Goal: Transaction & Acquisition: Book appointment/travel/reservation

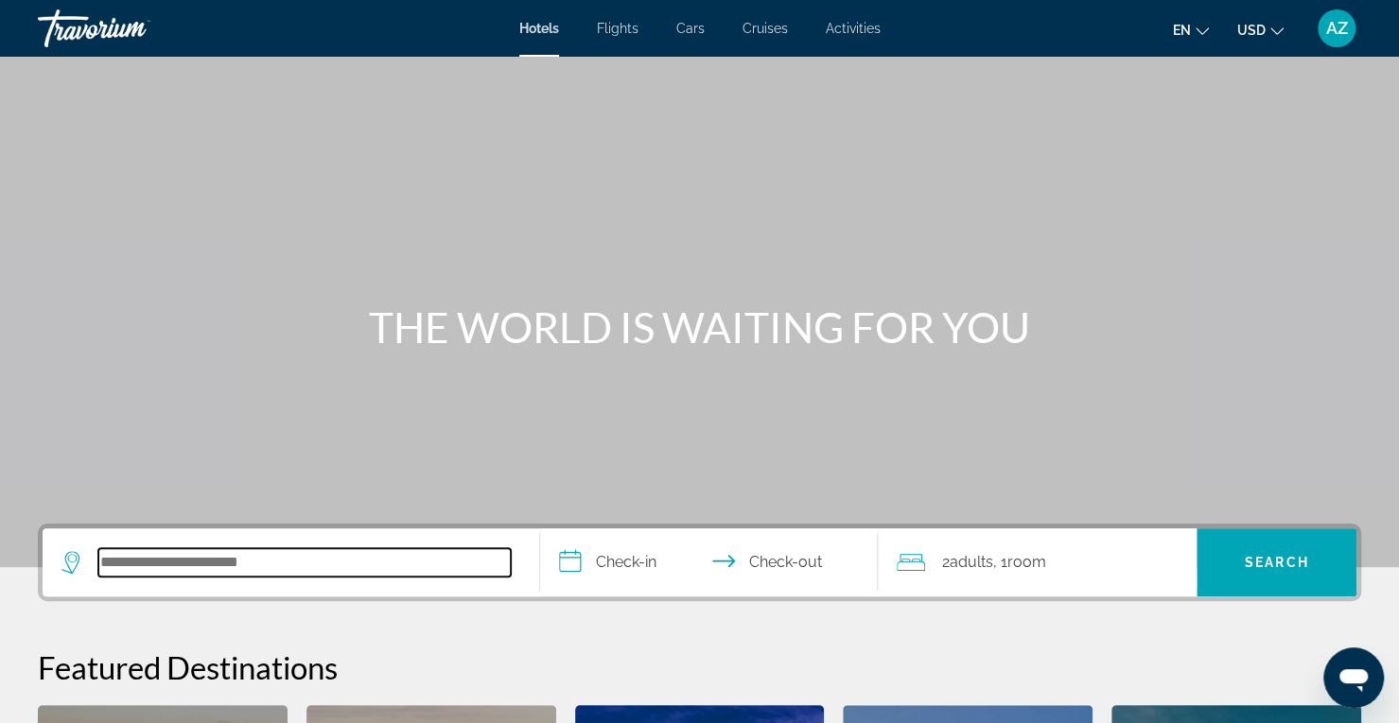
click at [348, 549] on input "Search hotel destination" at bounding box center [304, 562] width 412 height 28
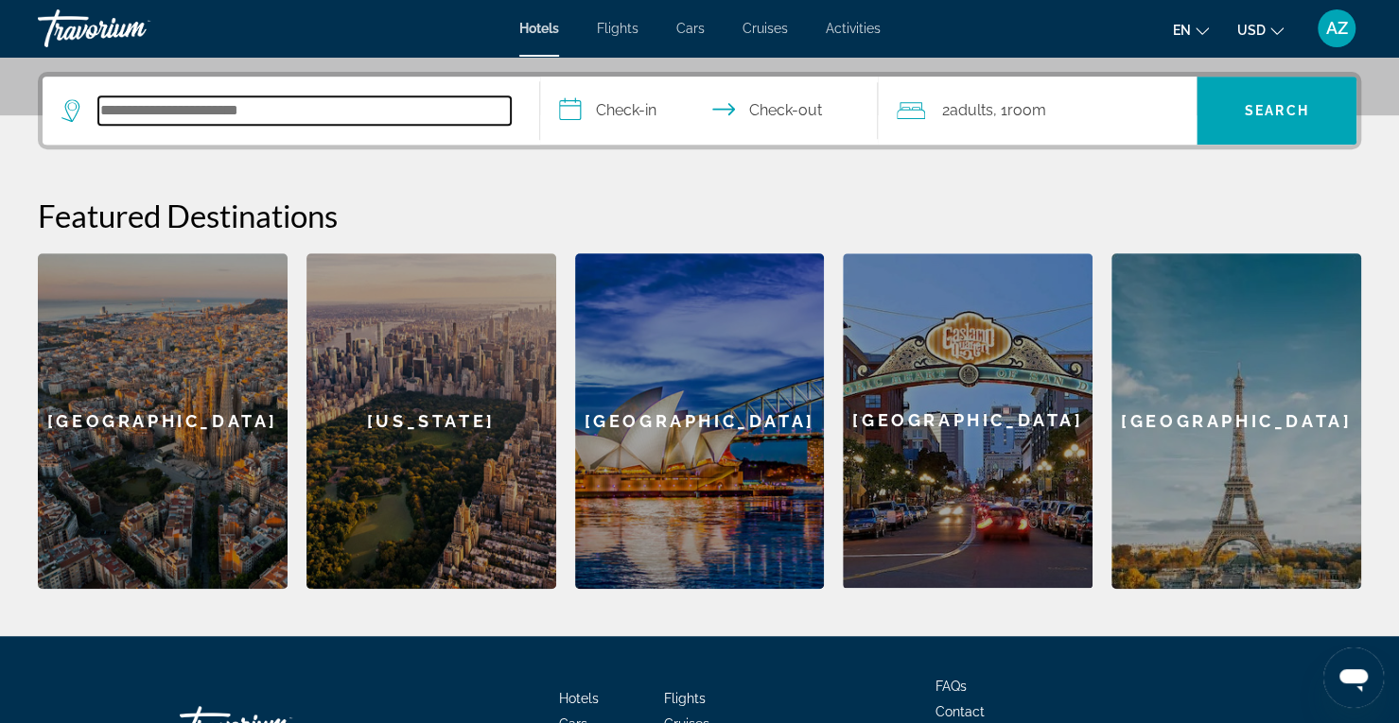
scroll to position [461, 0]
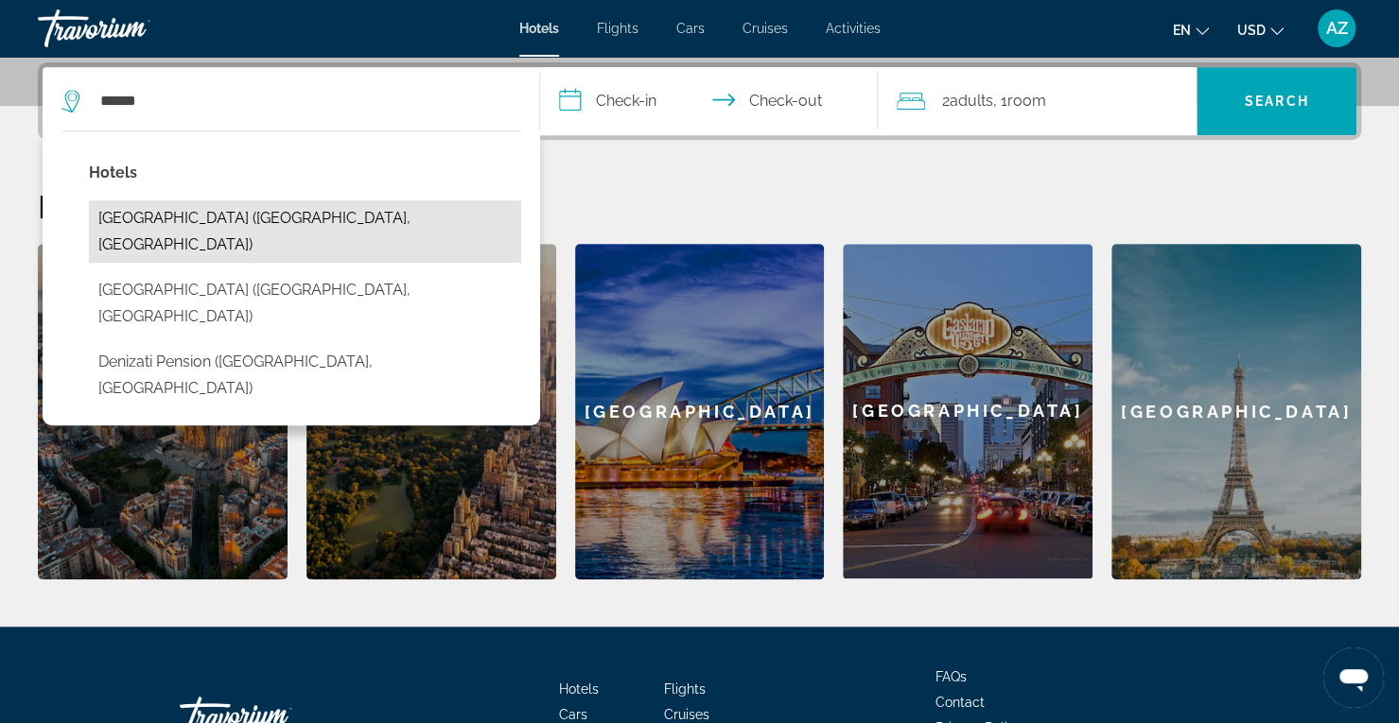
click at [325, 224] on button "[GEOGRAPHIC_DATA] ([GEOGRAPHIC_DATA], [GEOGRAPHIC_DATA])" at bounding box center [305, 231] width 432 height 62
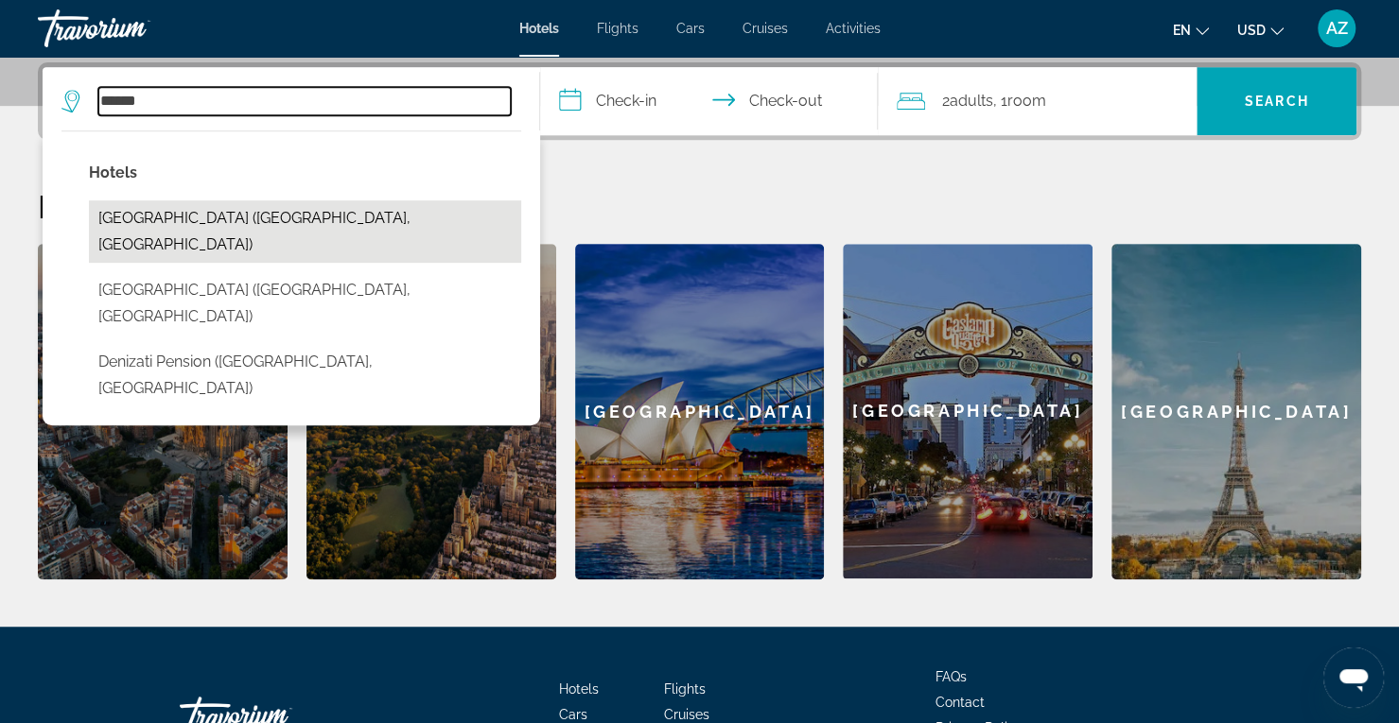
type input "**********"
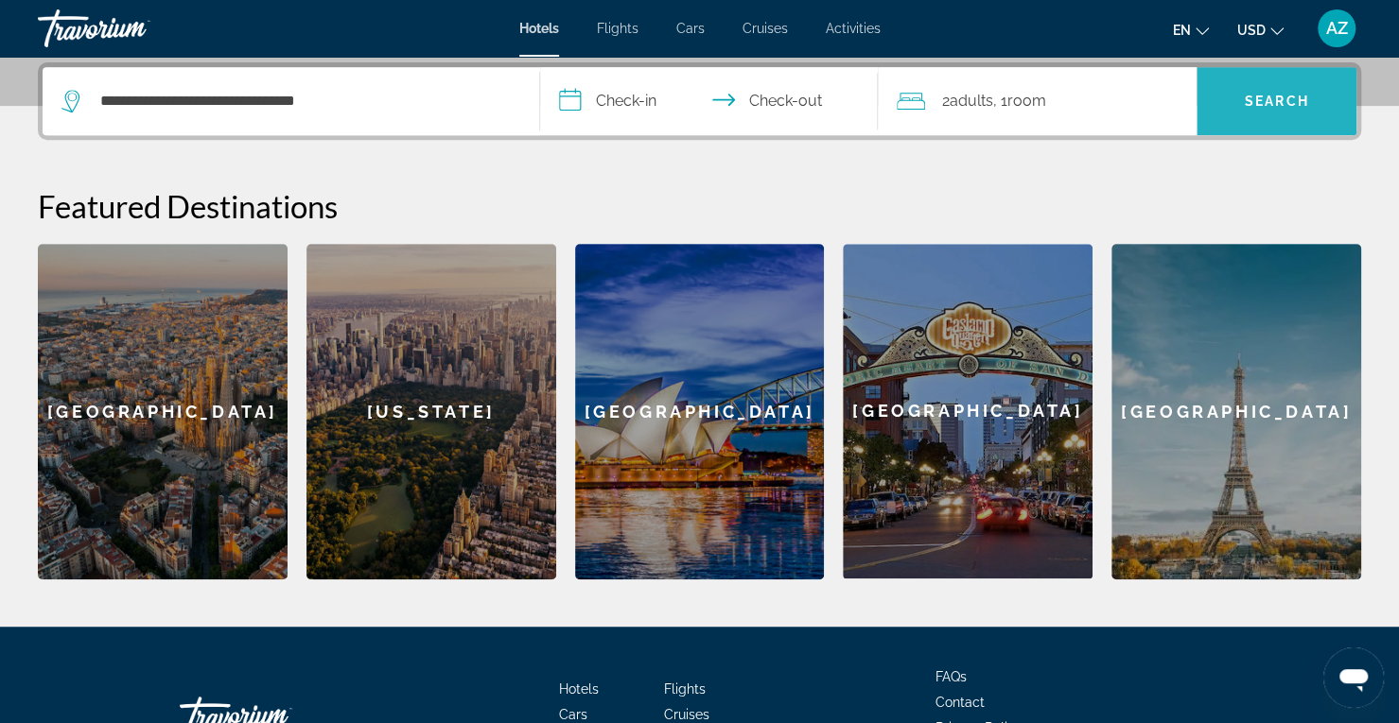
click at [1266, 113] on span "Search" at bounding box center [1276, 100] width 160 height 45
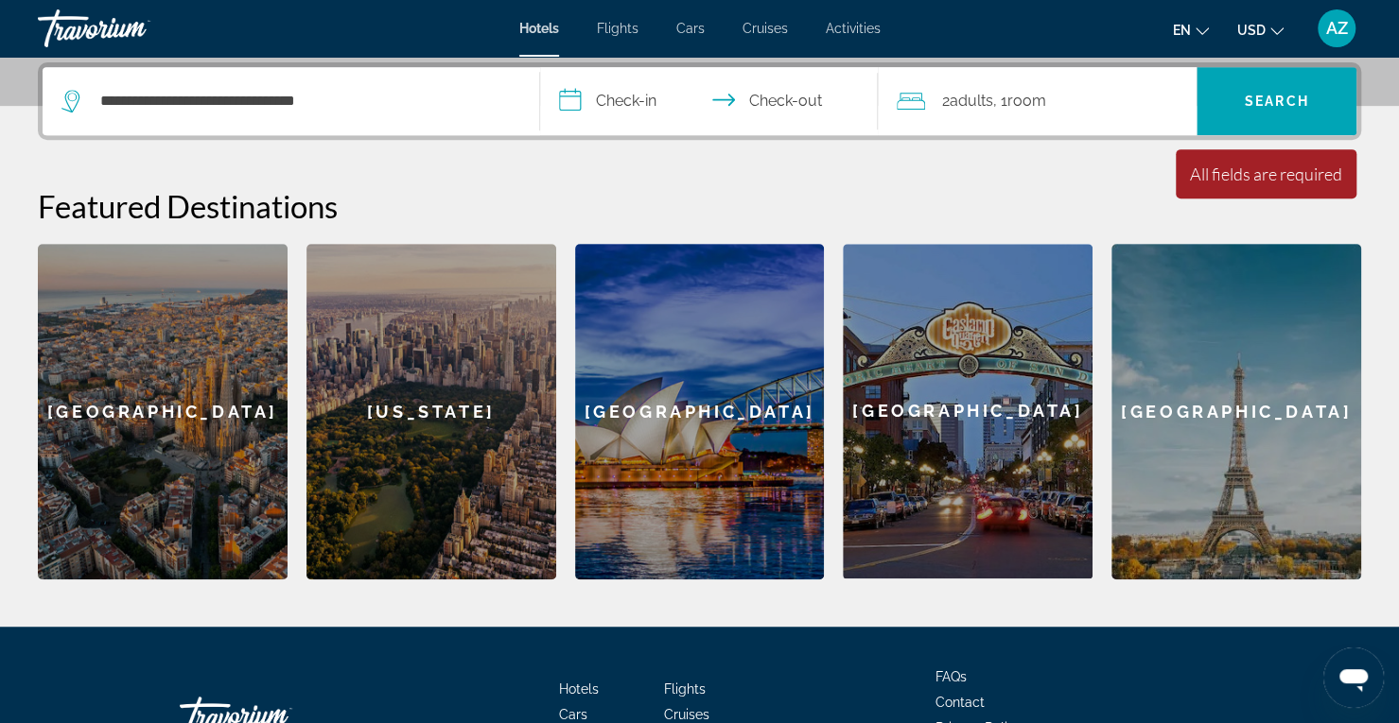
click at [592, 101] on input "**********" at bounding box center [712, 104] width 345 height 74
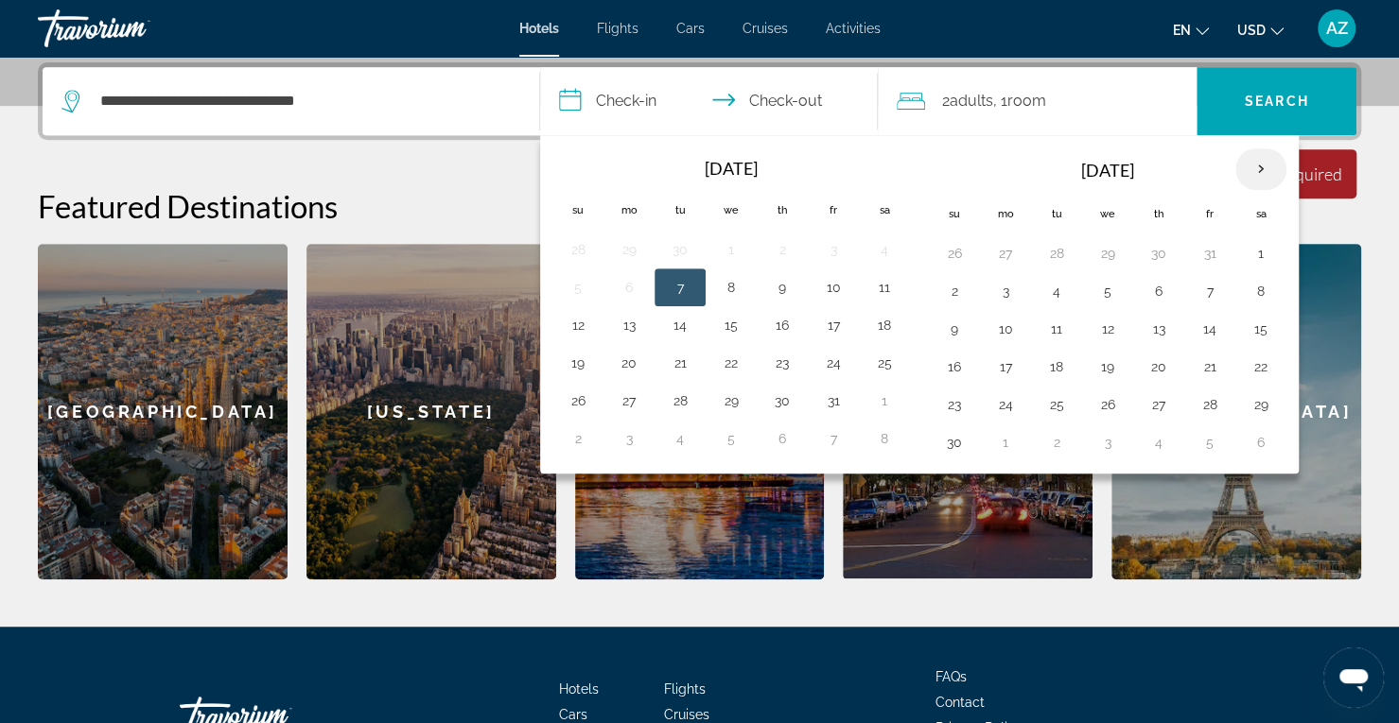
click at [1265, 165] on th "Next month" at bounding box center [1260, 169] width 51 height 42
click at [572, 288] on button "7" at bounding box center [578, 291] width 30 height 26
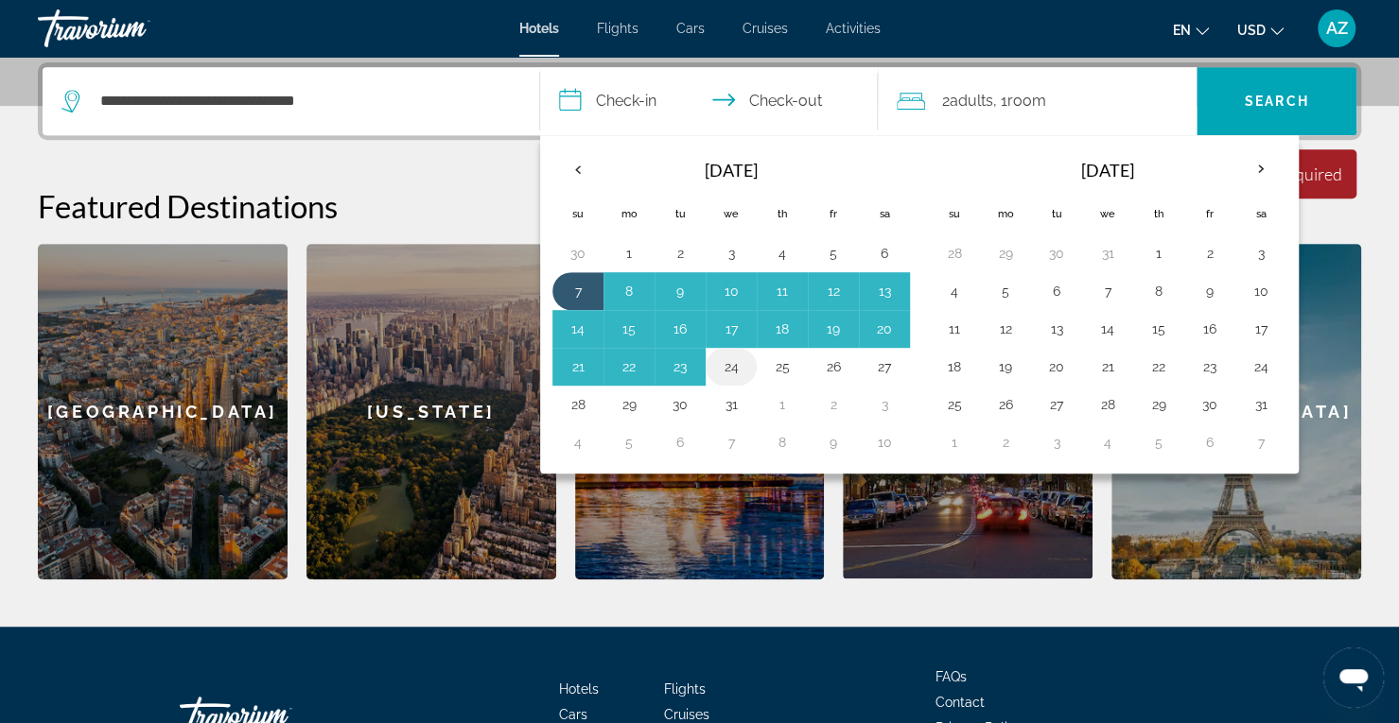
click at [732, 366] on button "24" at bounding box center [731, 367] width 30 height 26
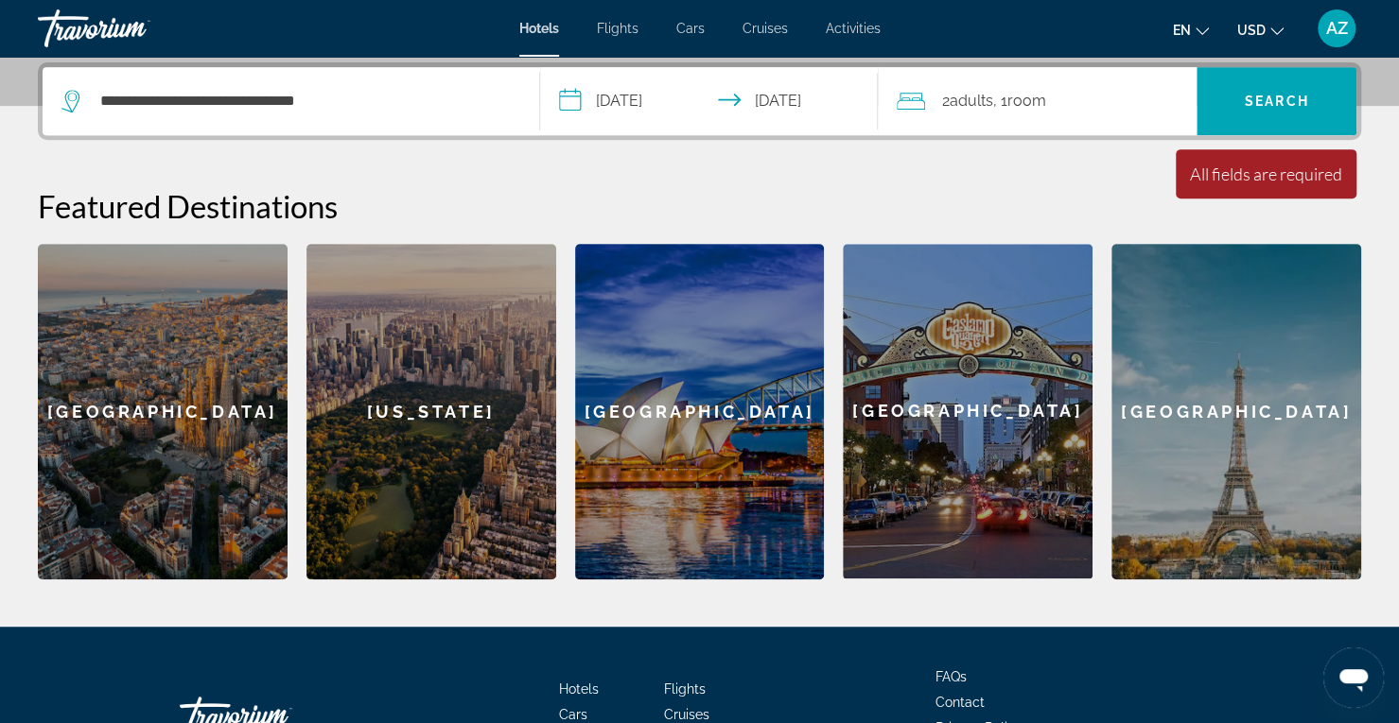
click at [665, 109] on input "**********" at bounding box center [712, 104] width 345 height 74
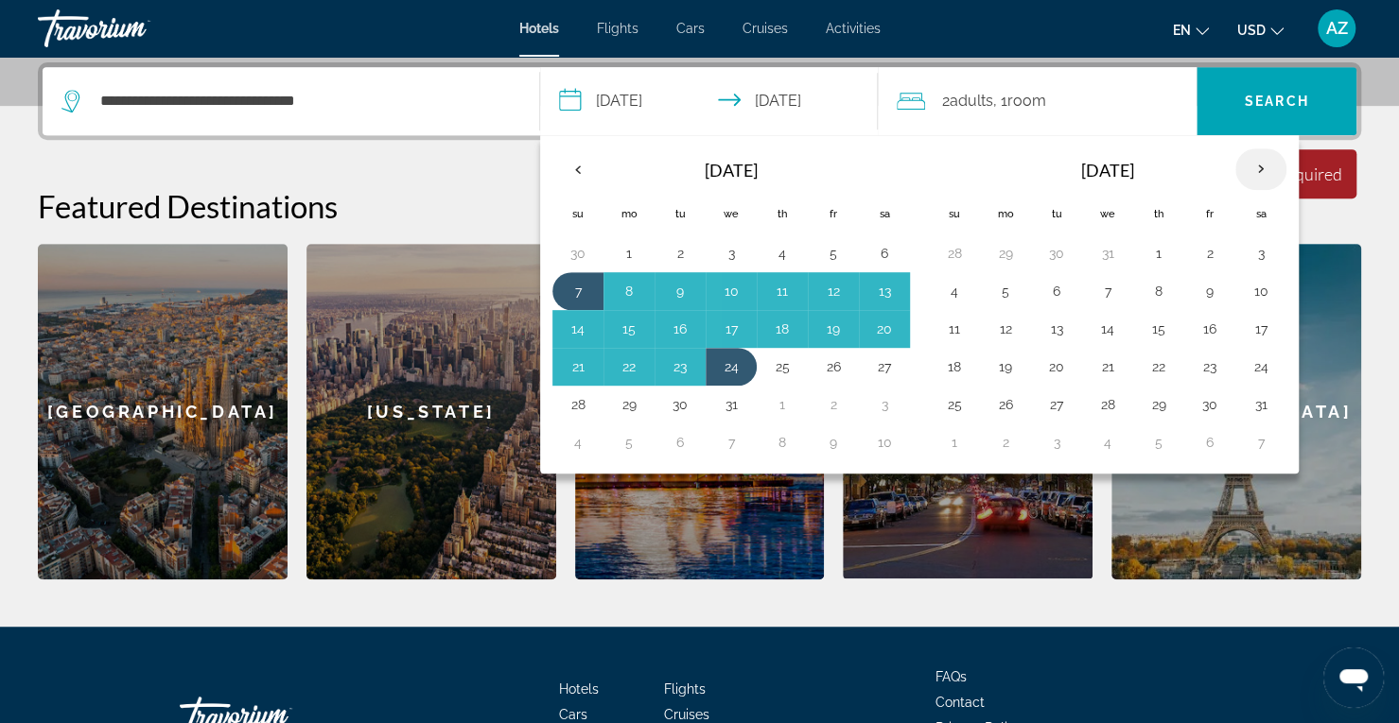
click at [1246, 168] on th "Next month" at bounding box center [1260, 169] width 51 height 42
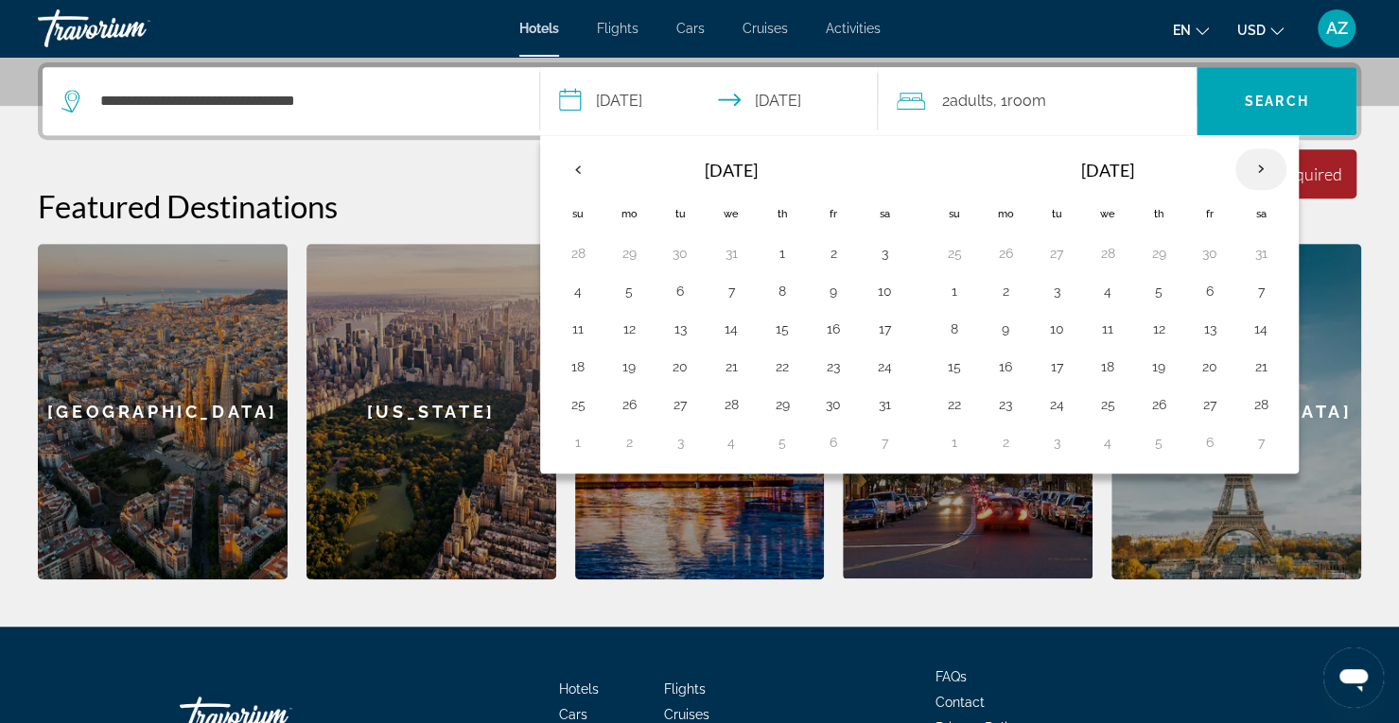
click at [1246, 168] on th "Next month" at bounding box center [1260, 169] width 51 height 42
click at [735, 357] on button "22" at bounding box center [731, 367] width 30 height 26
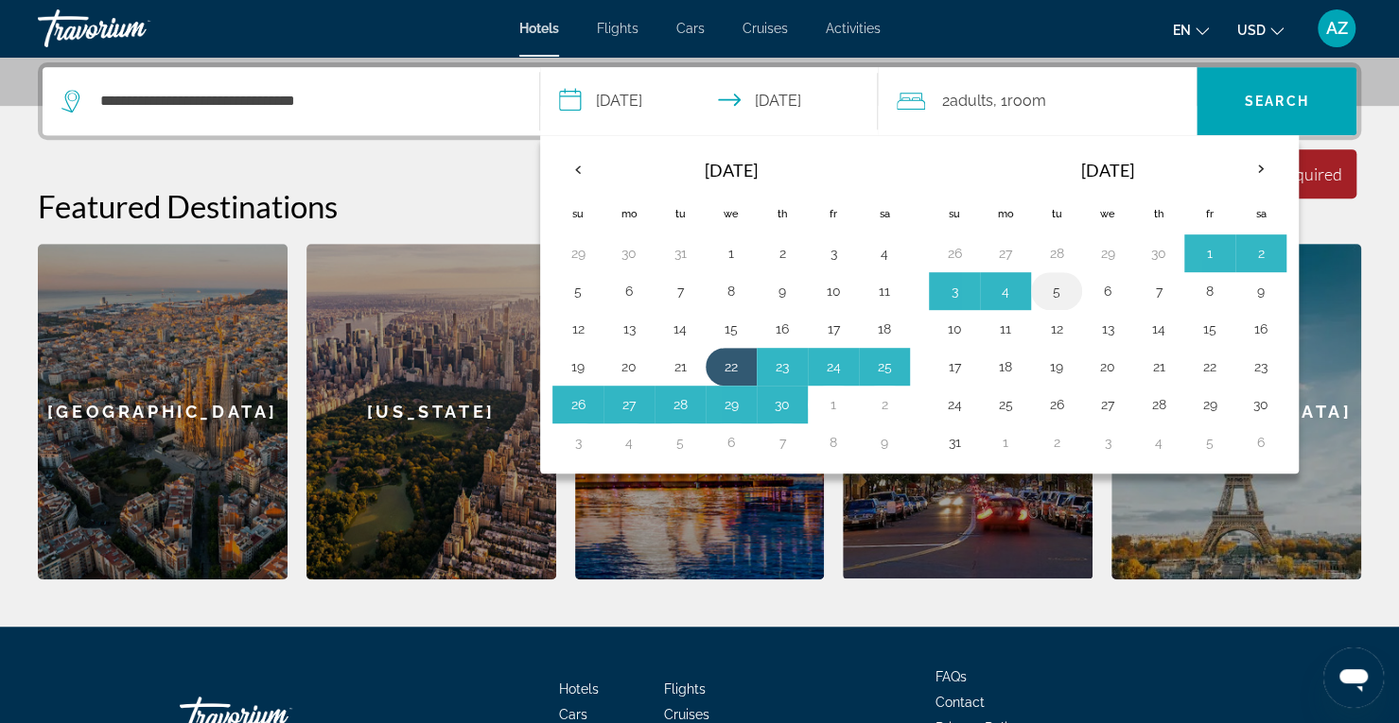
click at [1060, 284] on button "5" at bounding box center [1056, 291] width 30 height 26
type input "**********"
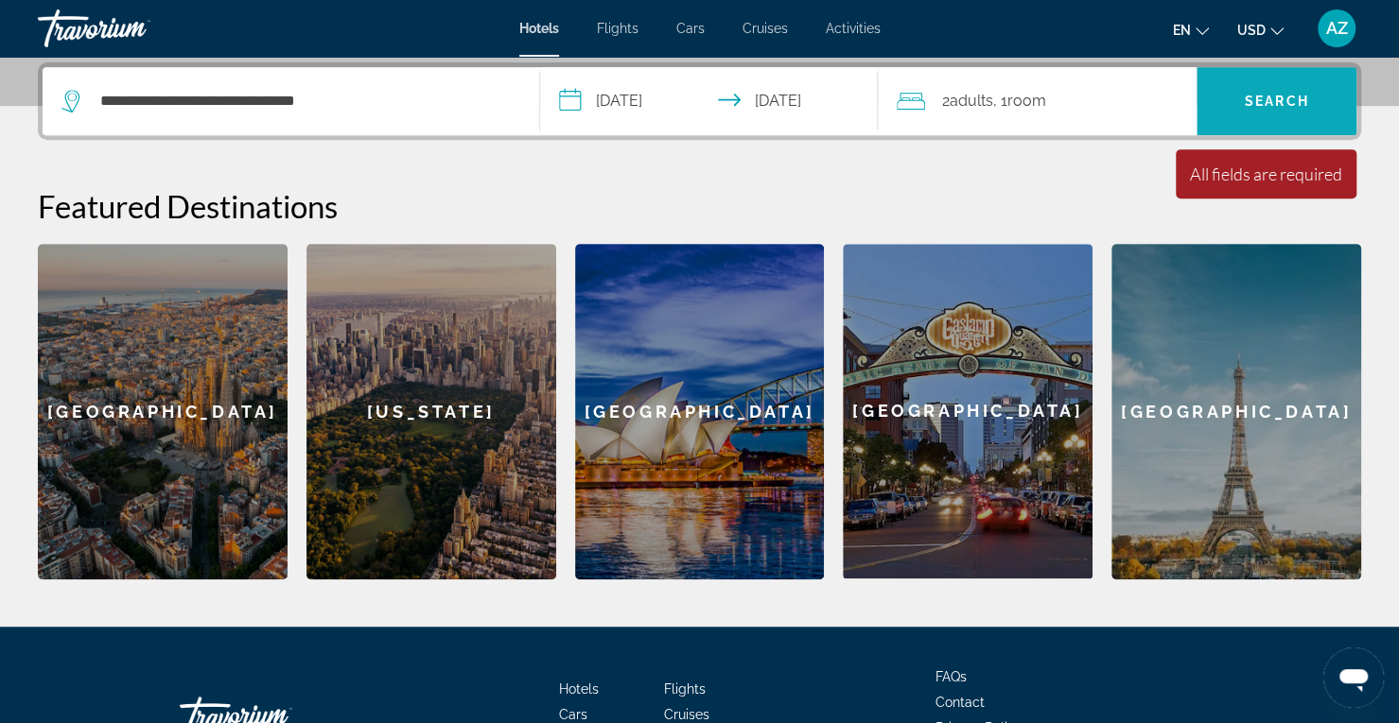
click at [1336, 96] on span "Search" at bounding box center [1276, 100] width 160 height 45
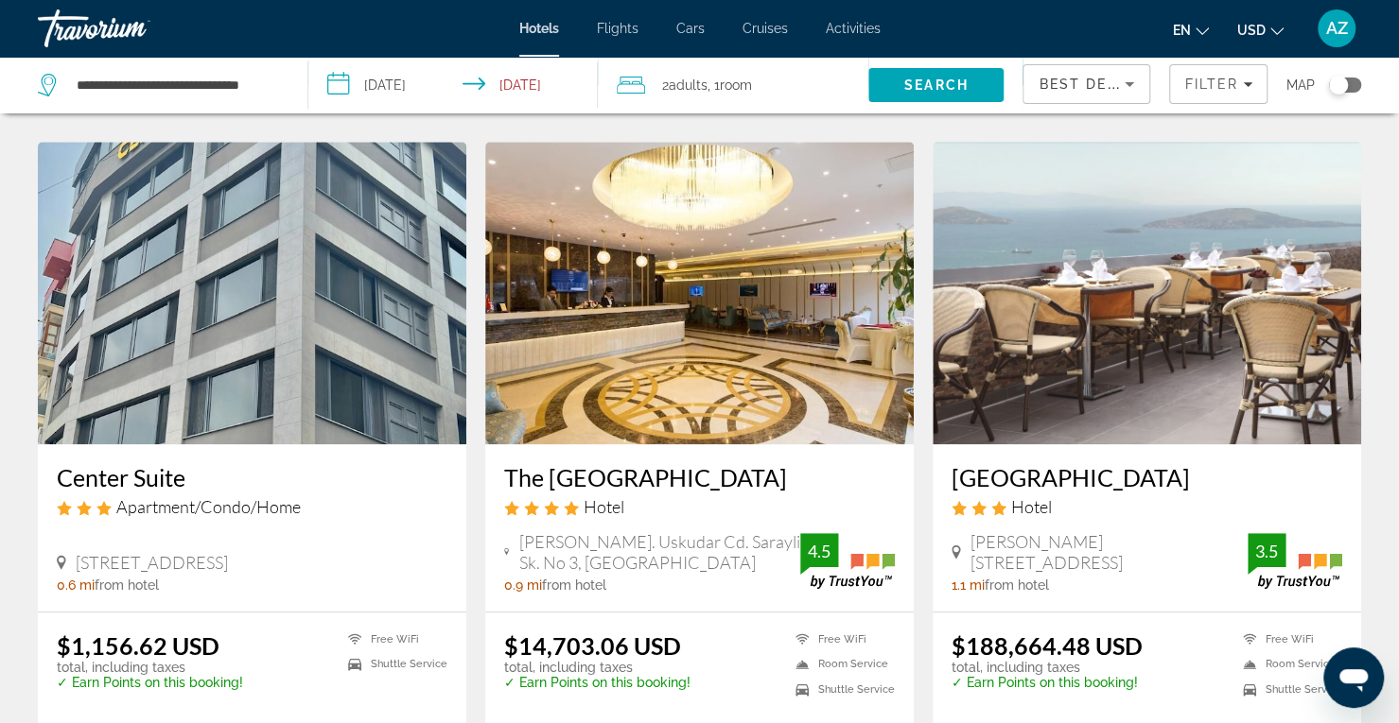
scroll to position [755, 0]
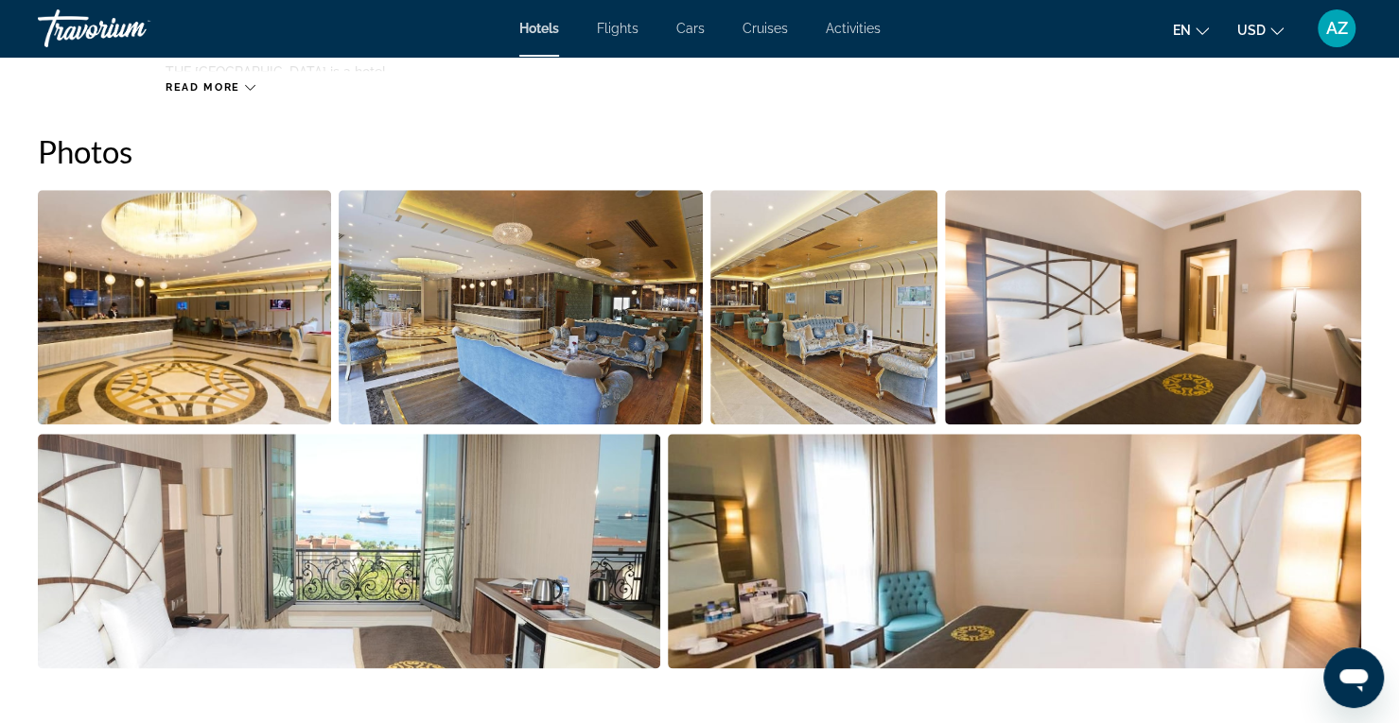
scroll to position [727, 0]
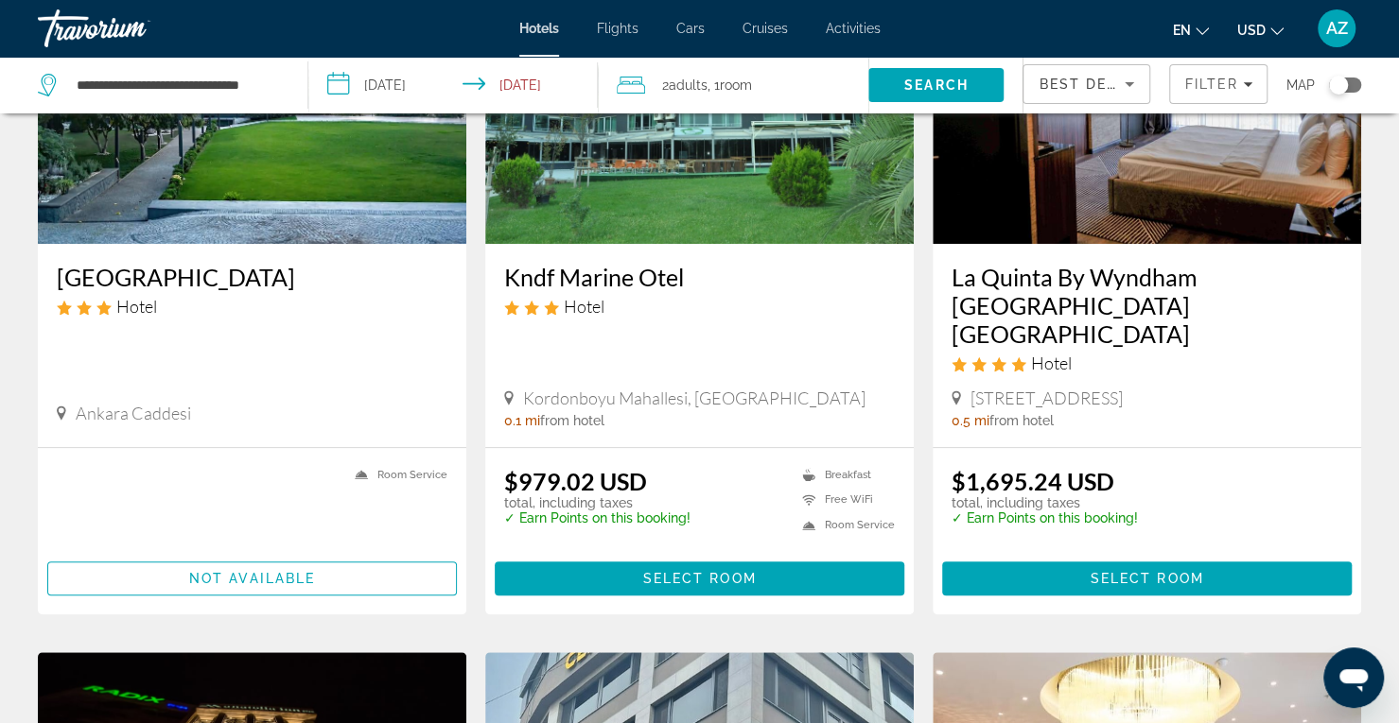
scroll to position [240, 0]
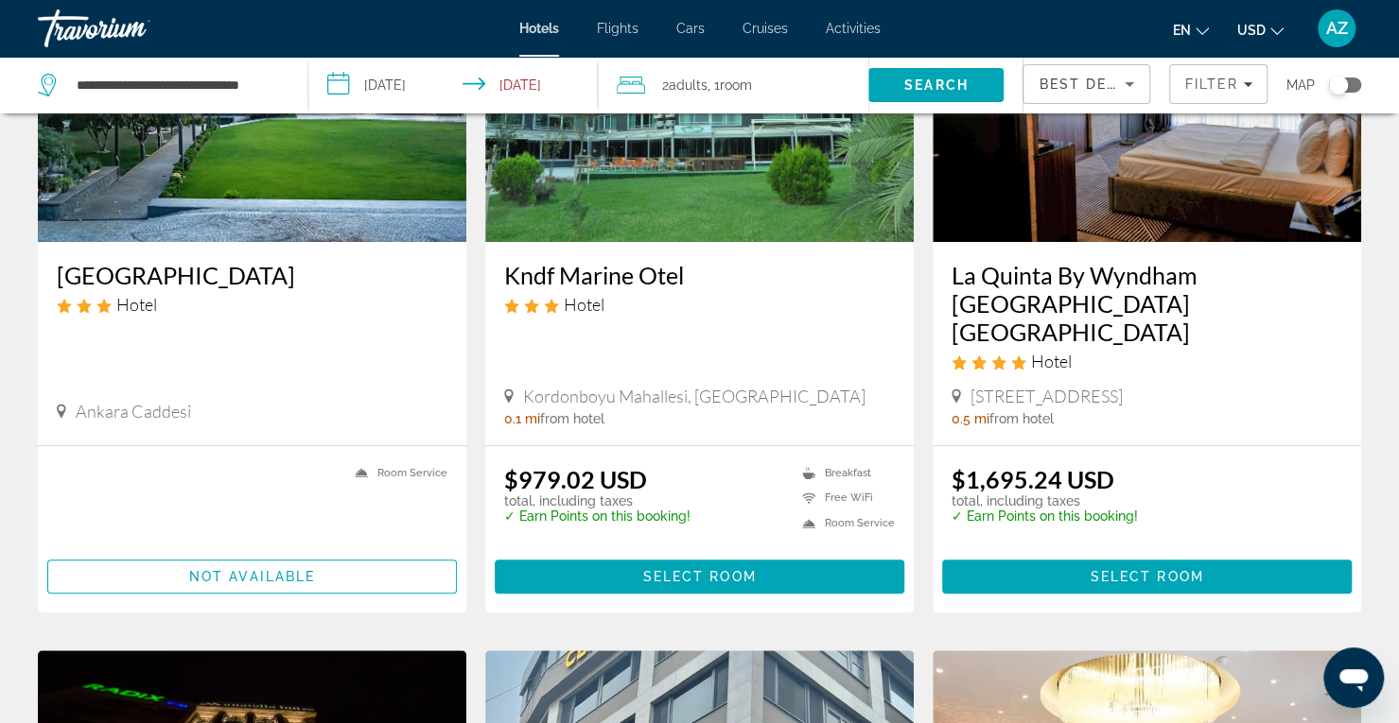
click at [364, 179] on img "Main content" at bounding box center [252, 90] width 428 height 303
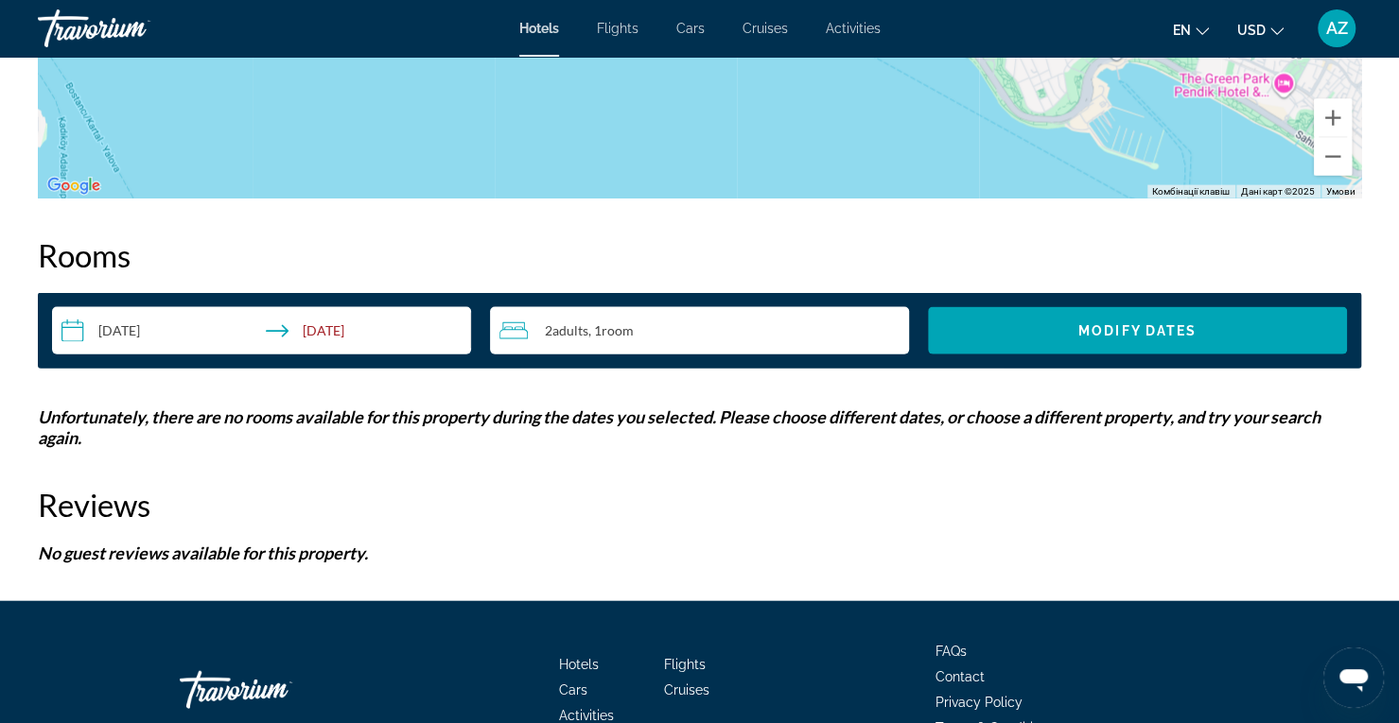
scroll to position [2273, 0]
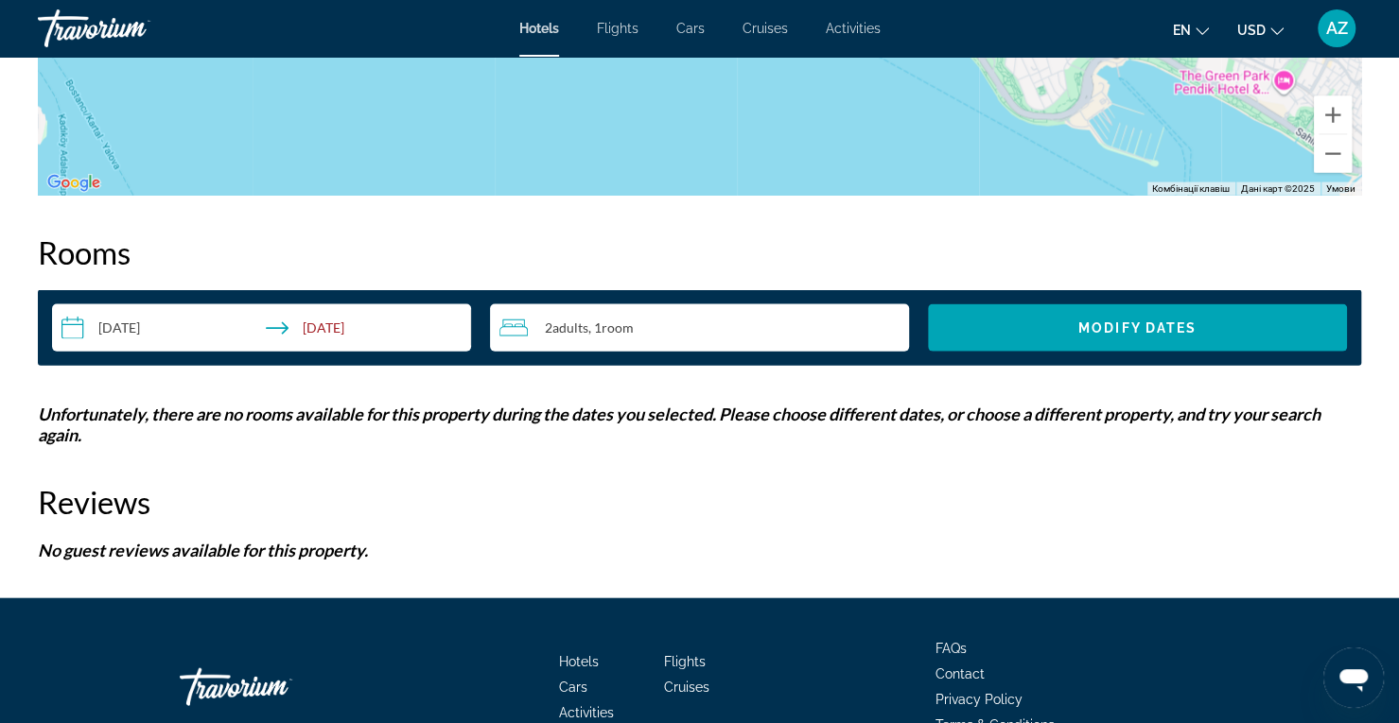
click at [153, 328] on input "**********" at bounding box center [265, 330] width 426 height 53
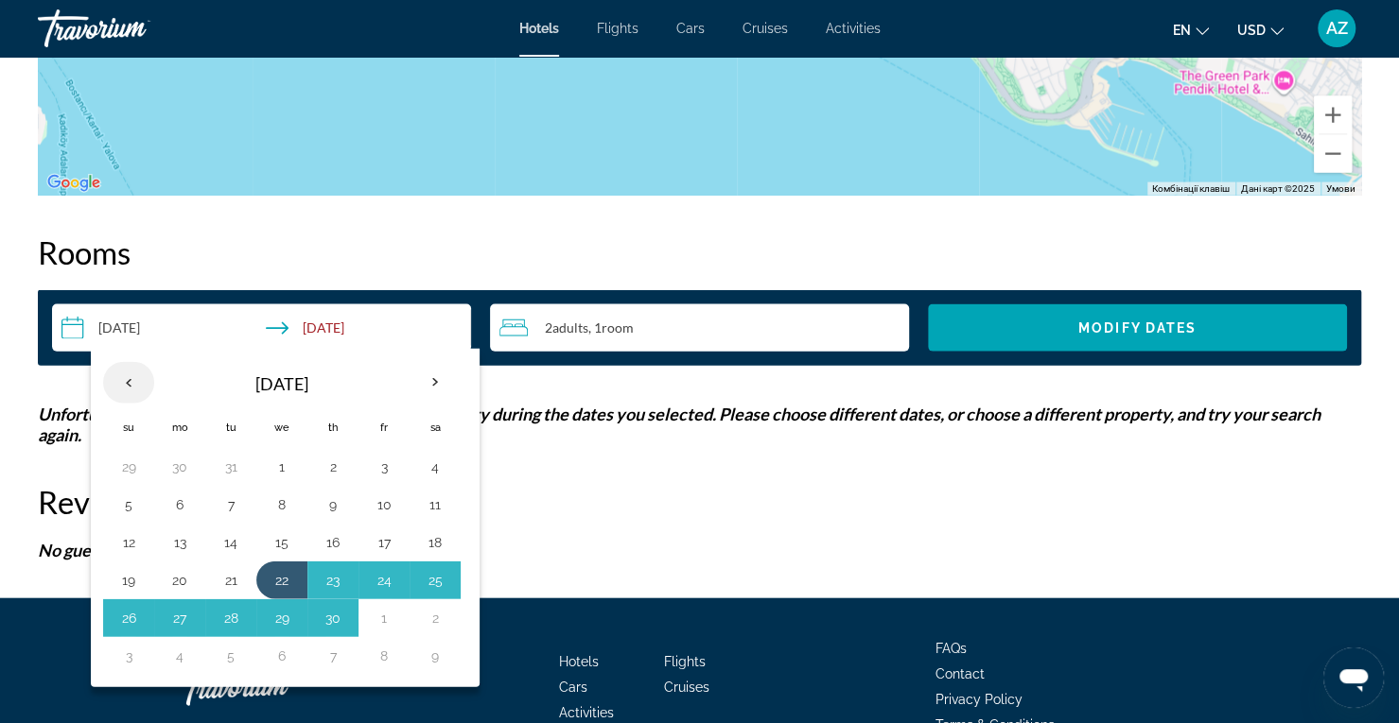
click at [123, 379] on th "Previous month" at bounding box center [128, 383] width 51 height 42
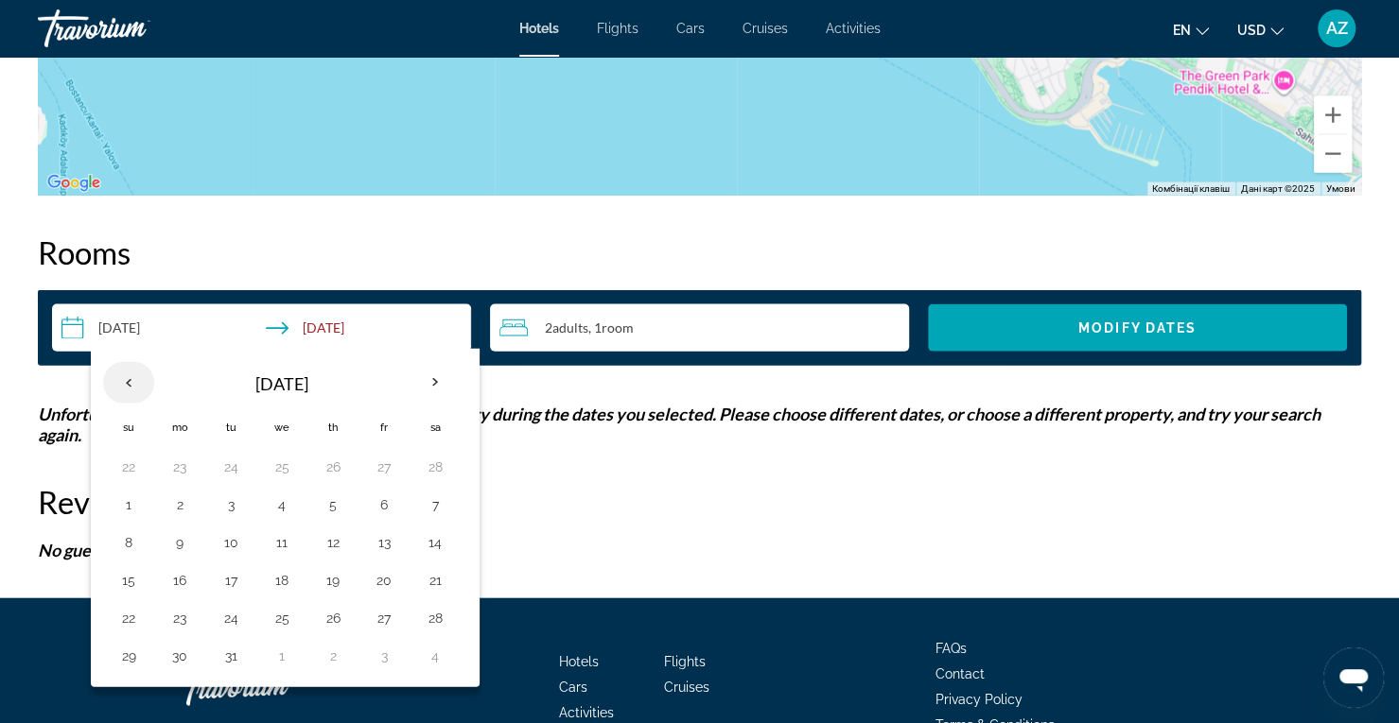
click at [123, 379] on th "Previous month" at bounding box center [128, 383] width 51 height 42
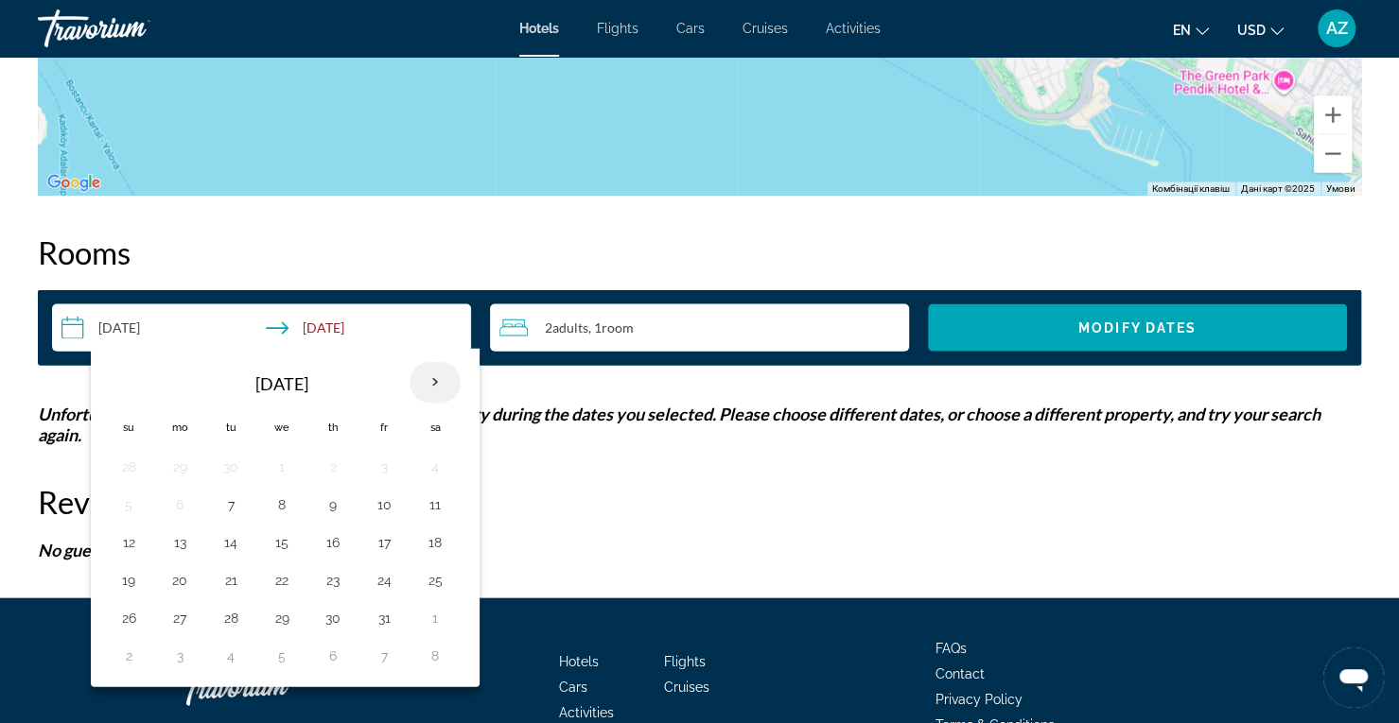
click at [420, 392] on th "Next month" at bounding box center [434, 383] width 51 height 42
click at [130, 515] on td "7" at bounding box center [128, 505] width 51 height 38
click at [124, 496] on button "7" at bounding box center [128, 505] width 30 height 26
click at [330, 331] on input "**********" at bounding box center [265, 330] width 426 height 53
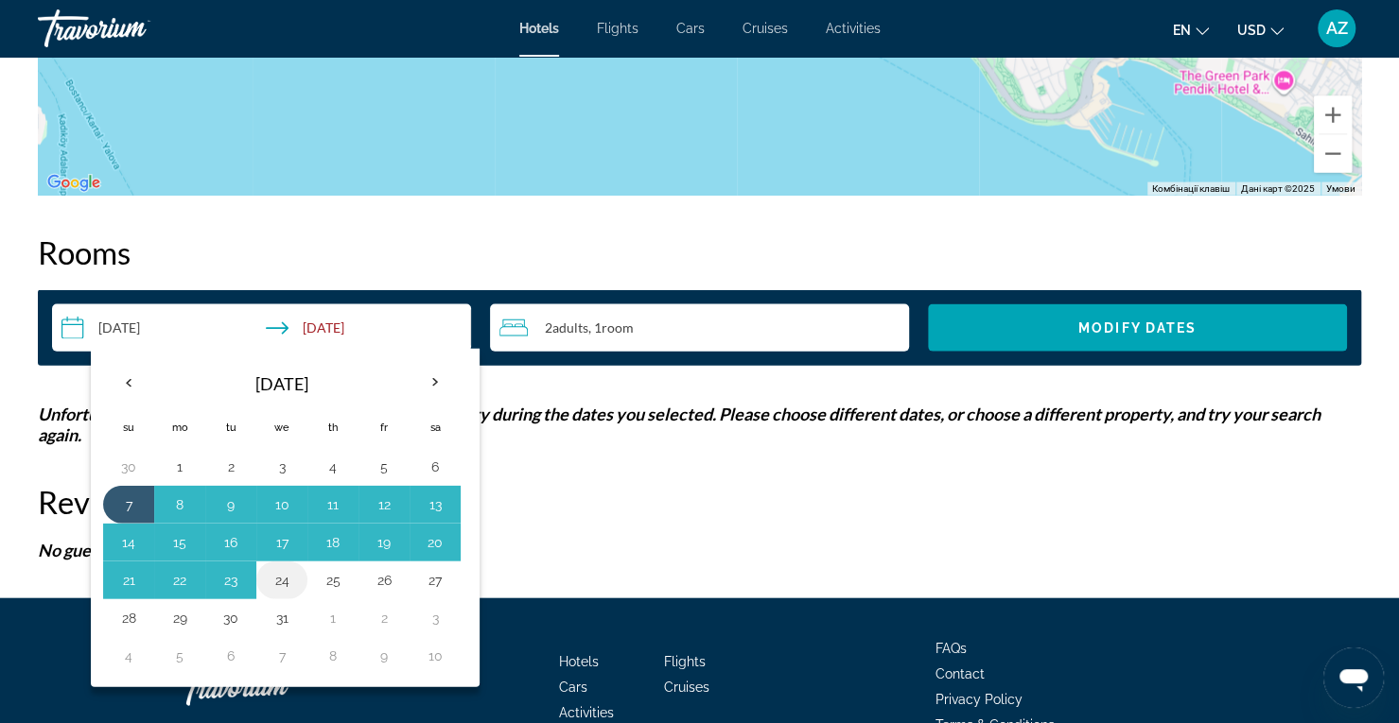
click at [284, 580] on button "24" at bounding box center [282, 580] width 30 height 26
type input "**********"
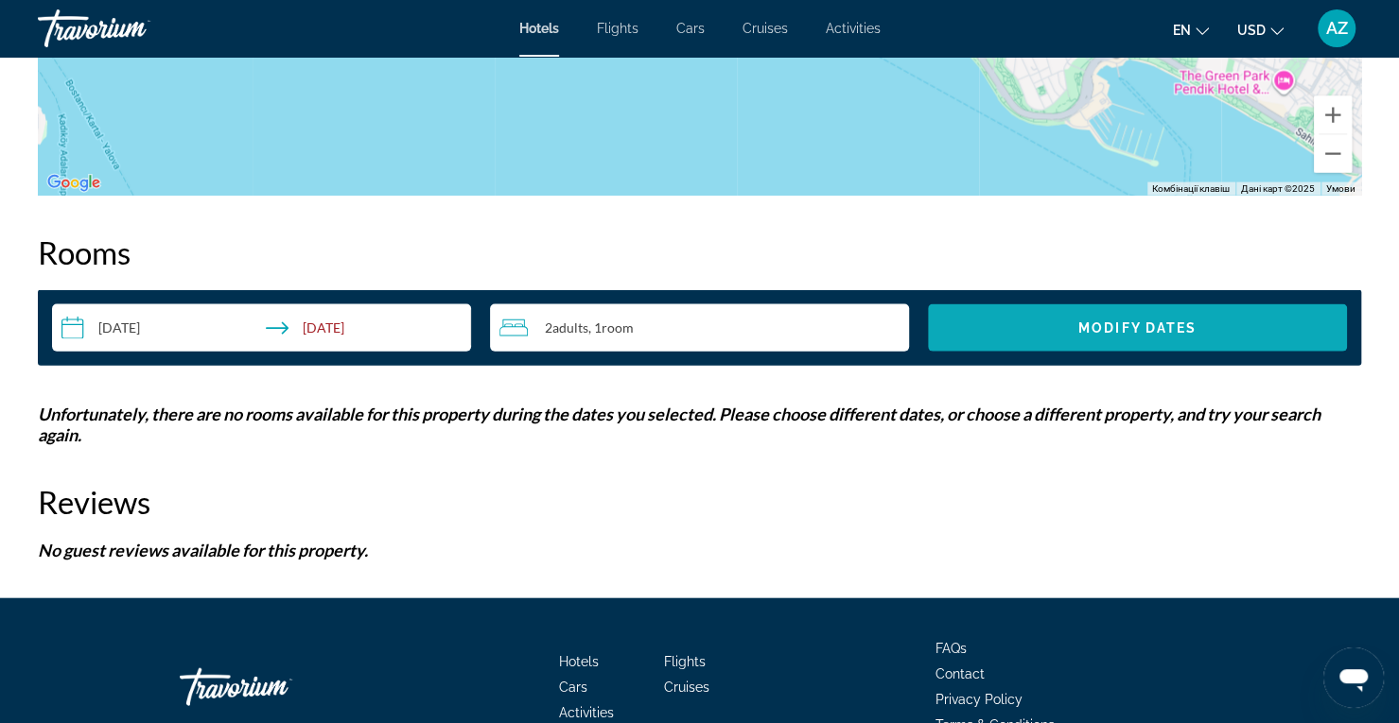
click at [1017, 338] on span "Search widget" at bounding box center [1137, 327] width 419 height 45
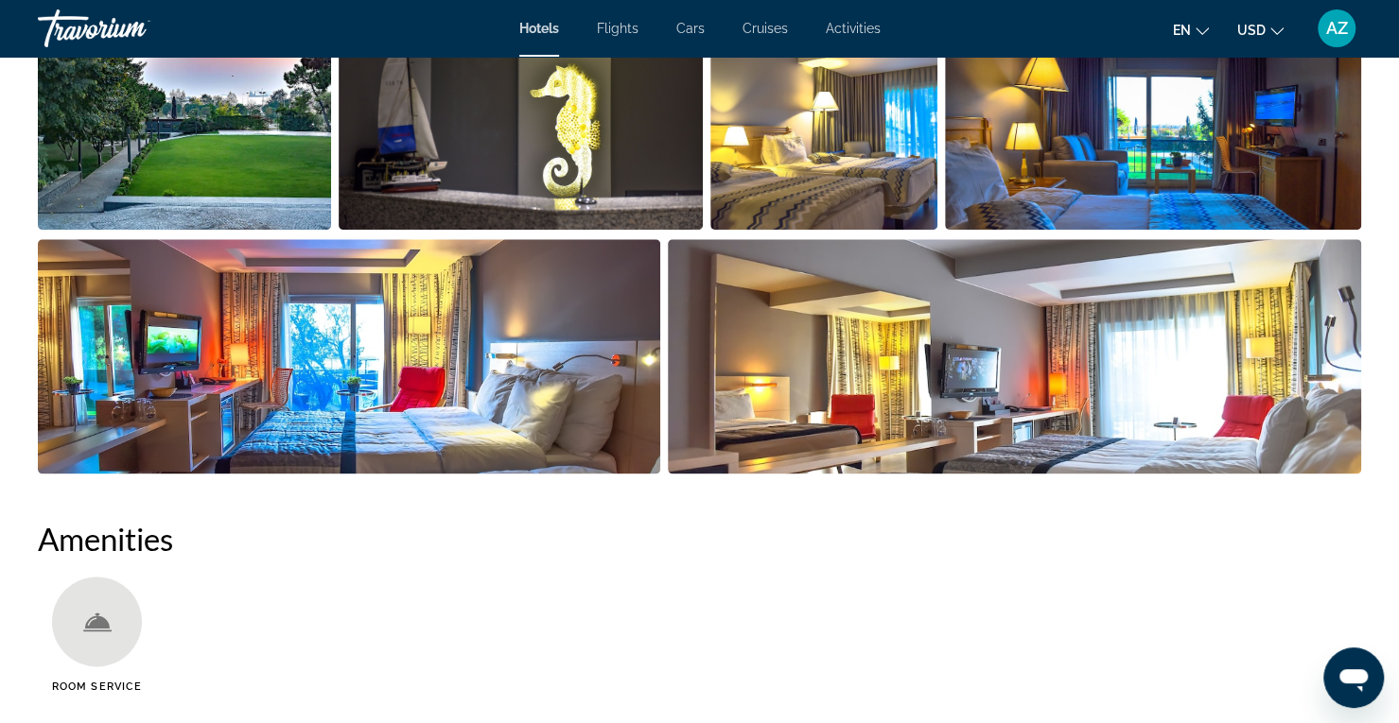
scroll to position [1127, 0]
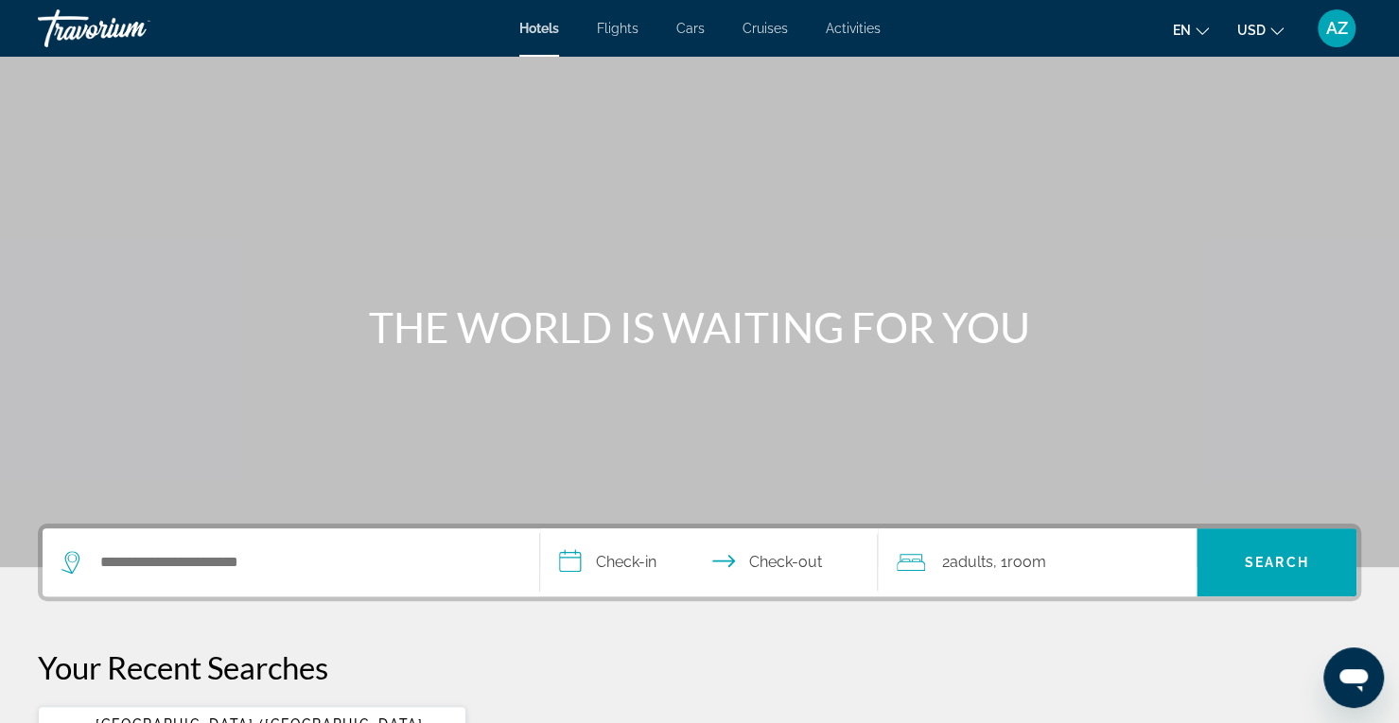
click at [1394, 84] on div "Main content" at bounding box center [699, 283] width 1399 height 567
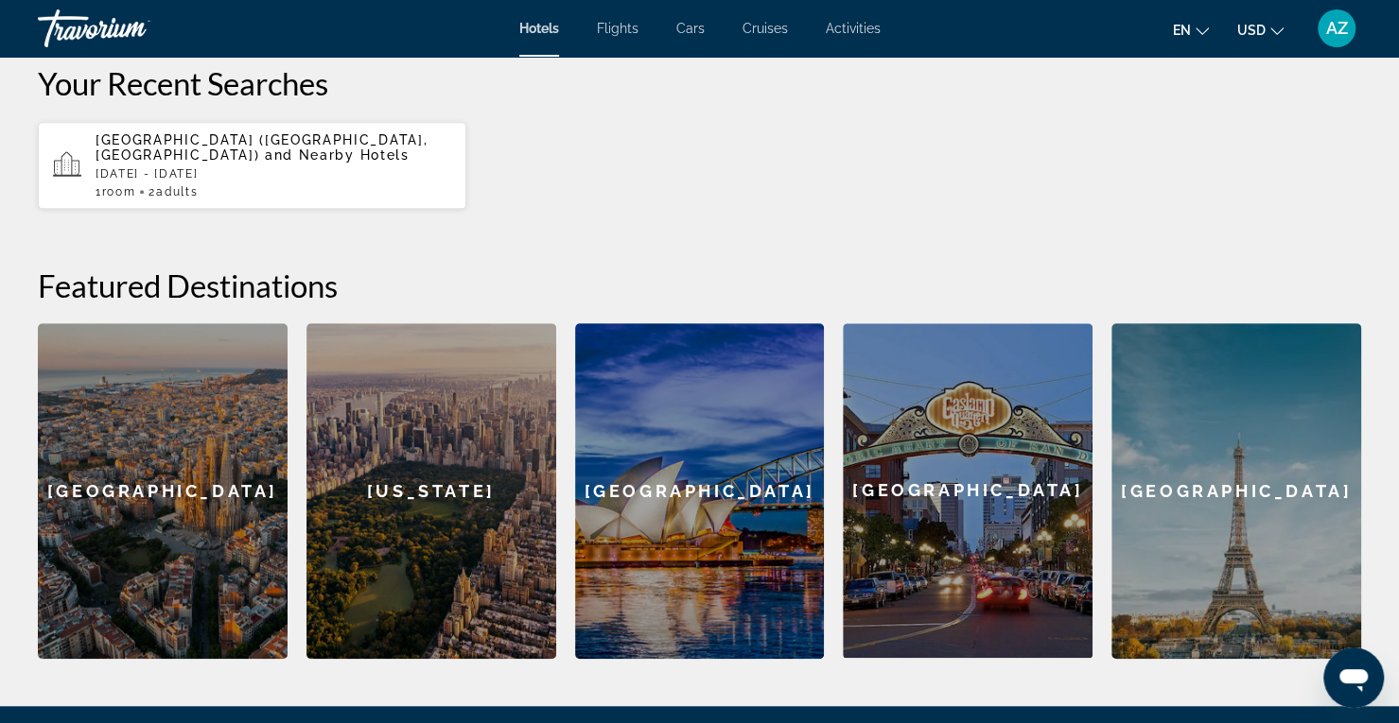
scroll to position [384, 0]
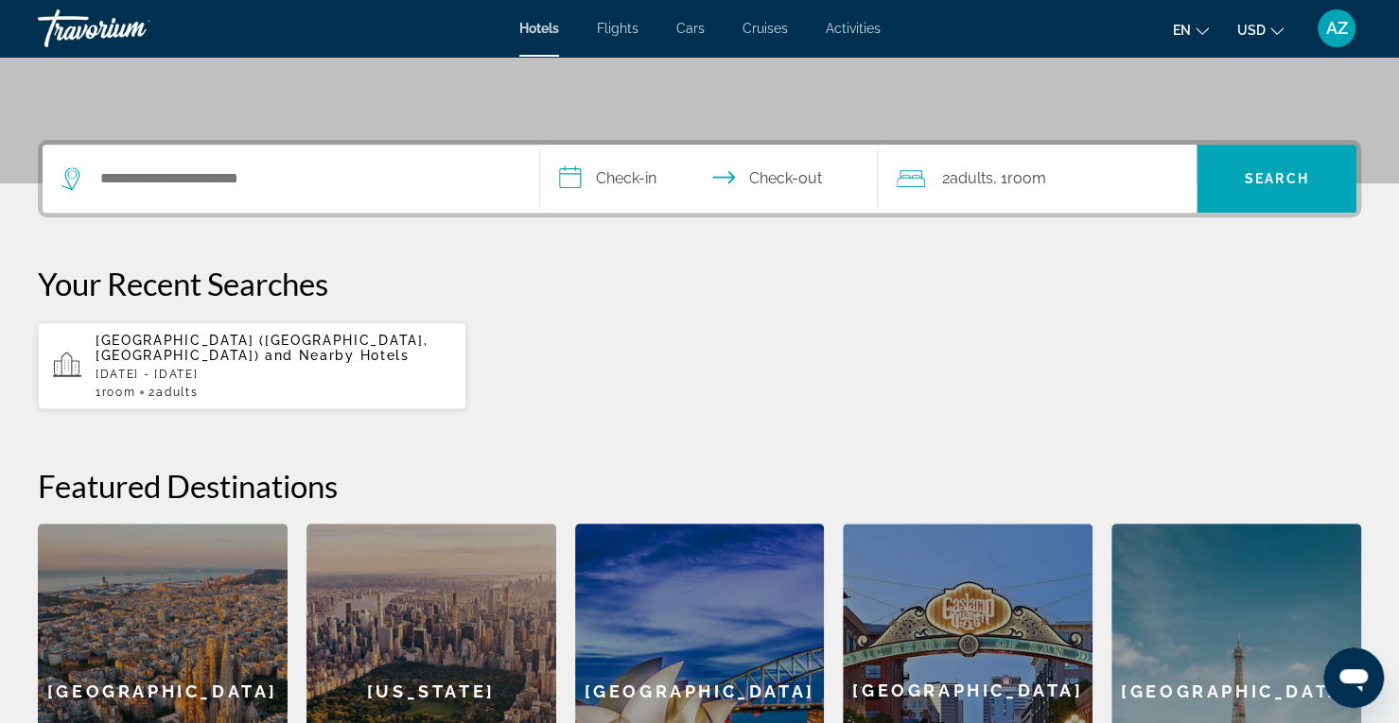
click at [404, 356] on p "[GEOGRAPHIC_DATA] ([GEOGRAPHIC_DATA], [GEOGRAPHIC_DATA]) and Nearby Hotels" at bounding box center [274, 348] width 356 height 30
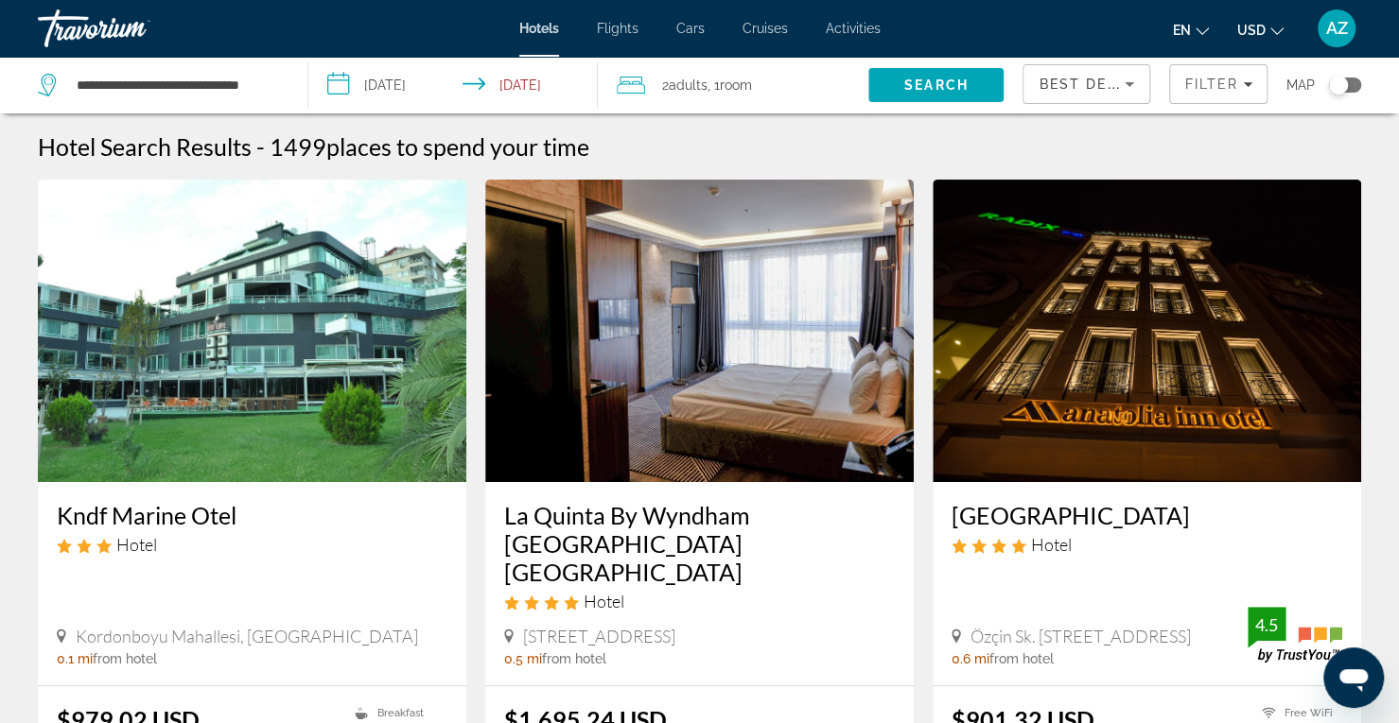
click at [550, 69] on input "**********" at bounding box center [456, 88] width 297 height 62
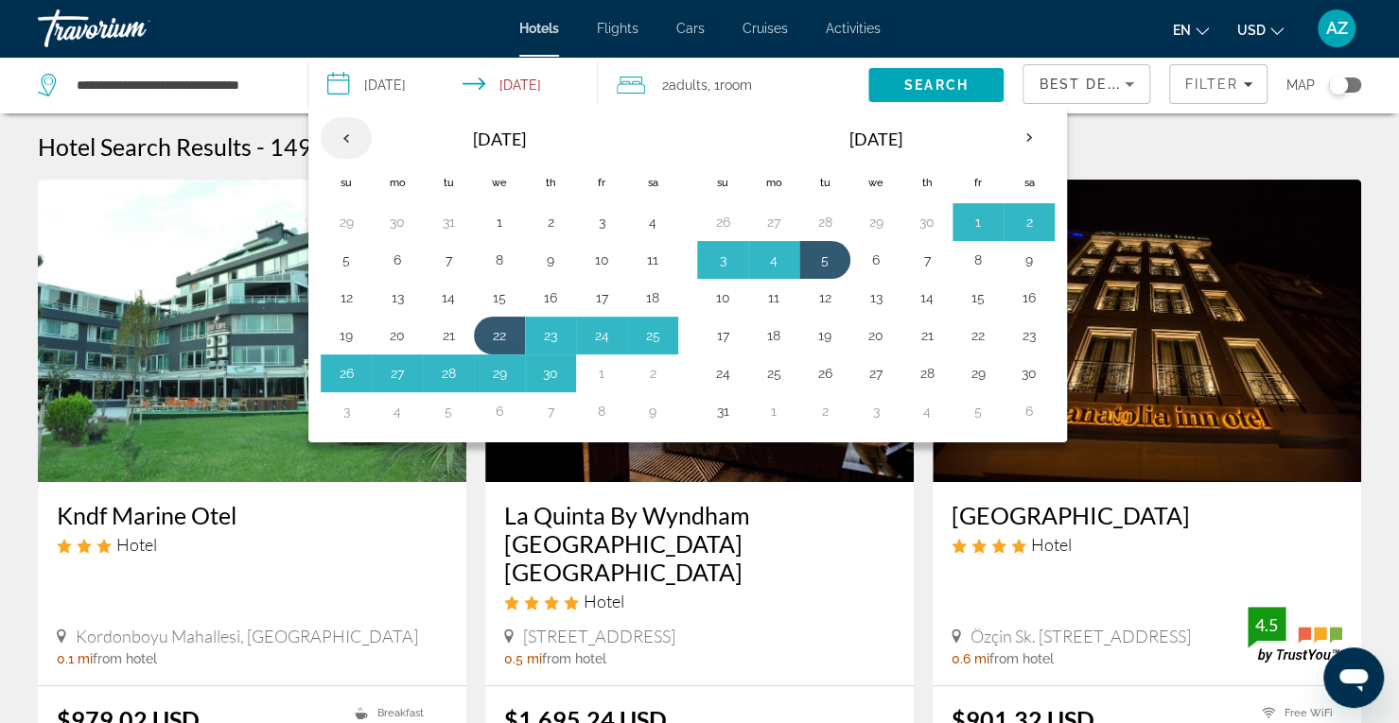
click at [361, 141] on th "Previous month" at bounding box center [346, 138] width 51 height 42
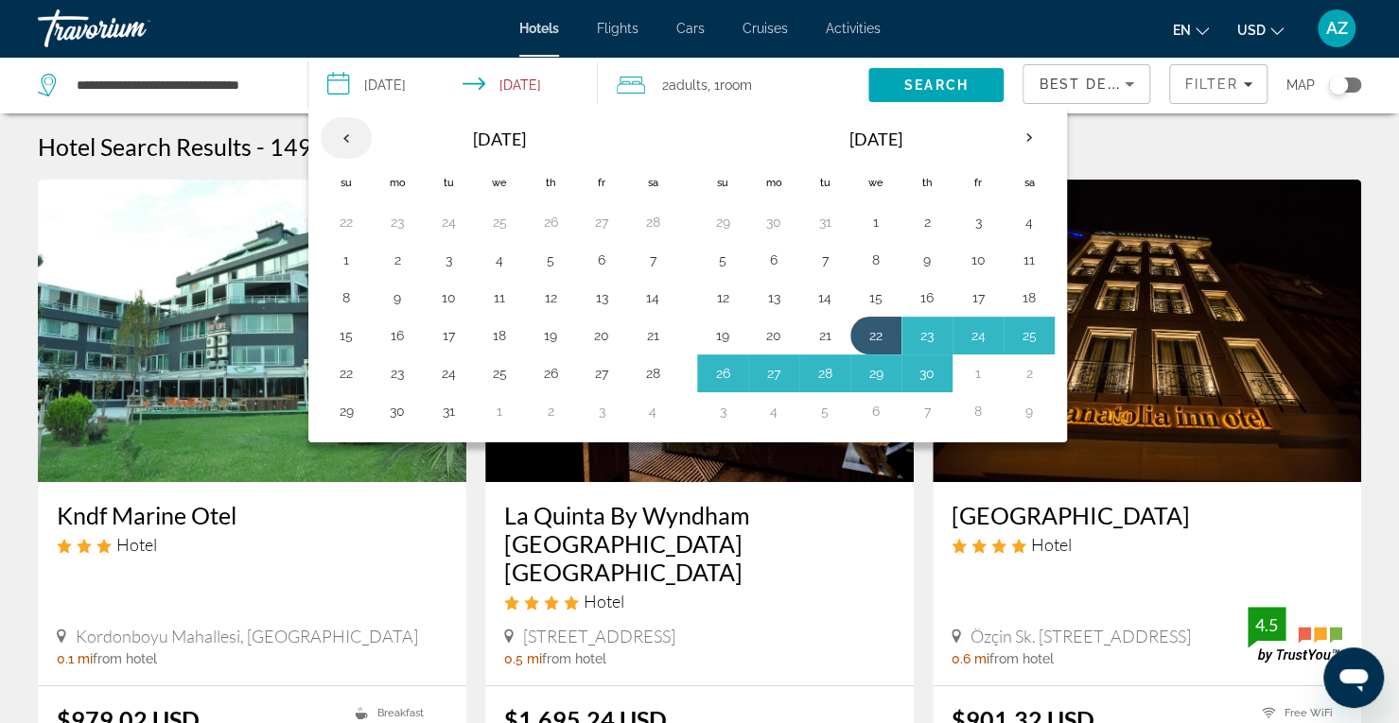
click at [361, 141] on th "Previous month" at bounding box center [346, 138] width 51 height 42
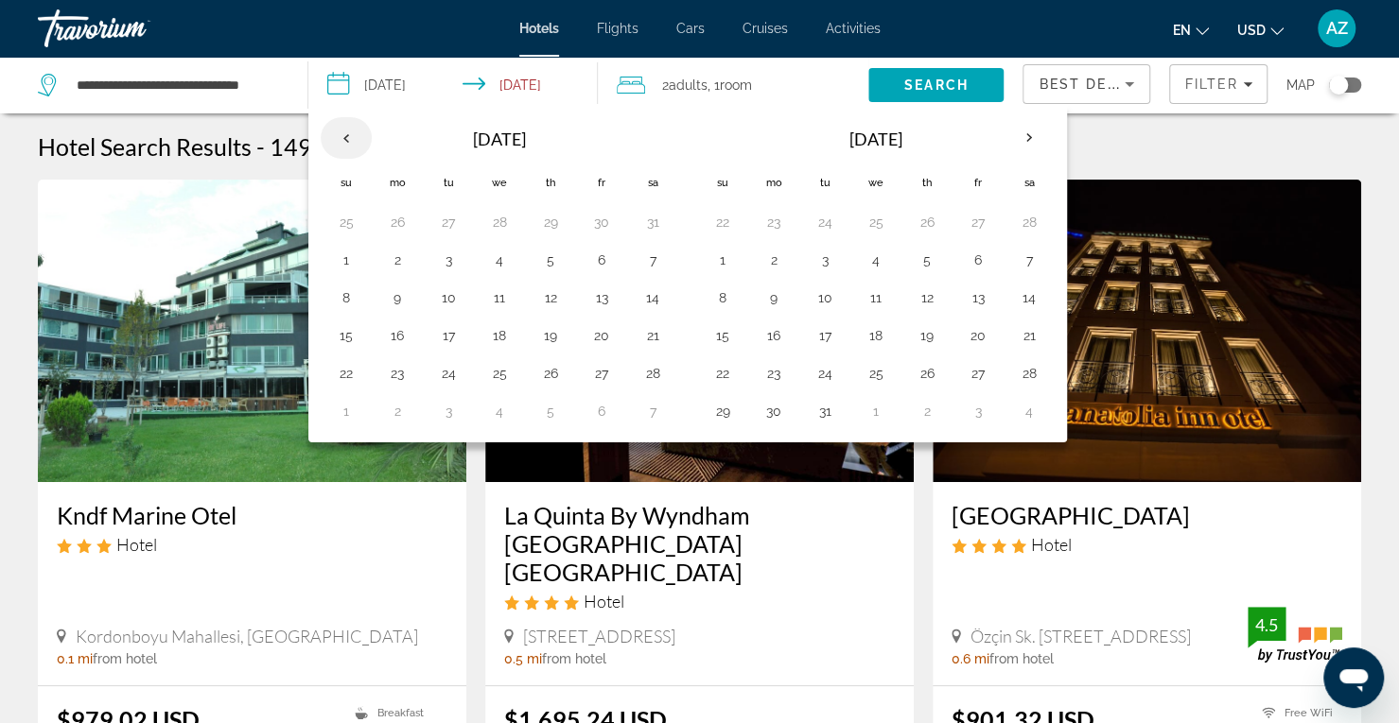
click at [361, 141] on th "Previous month" at bounding box center [346, 138] width 51 height 42
click at [347, 148] on th "Previous month" at bounding box center [346, 138] width 51 height 42
click at [367, 273] on table "[DATE] Navigation placeholder Su Mo Tu We Th Fr Sa 30 1 2 3 4 5 6 7 8 9 10 11 1…" at bounding box center [499, 273] width 357 height 314
click at [353, 256] on button "7" at bounding box center [346, 260] width 30 height 26
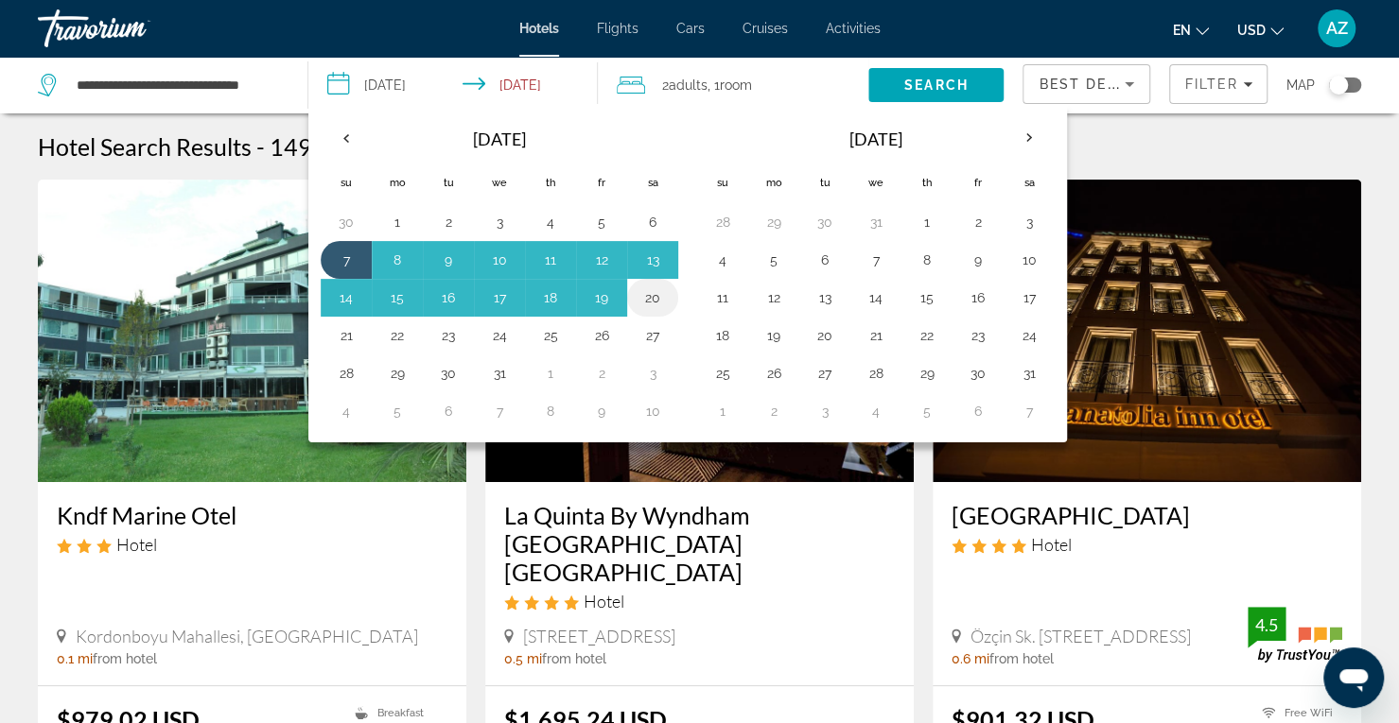
click at [647, 304] on button "20" at bounding box center [652, 298] width 30 height 26
type input "**********"
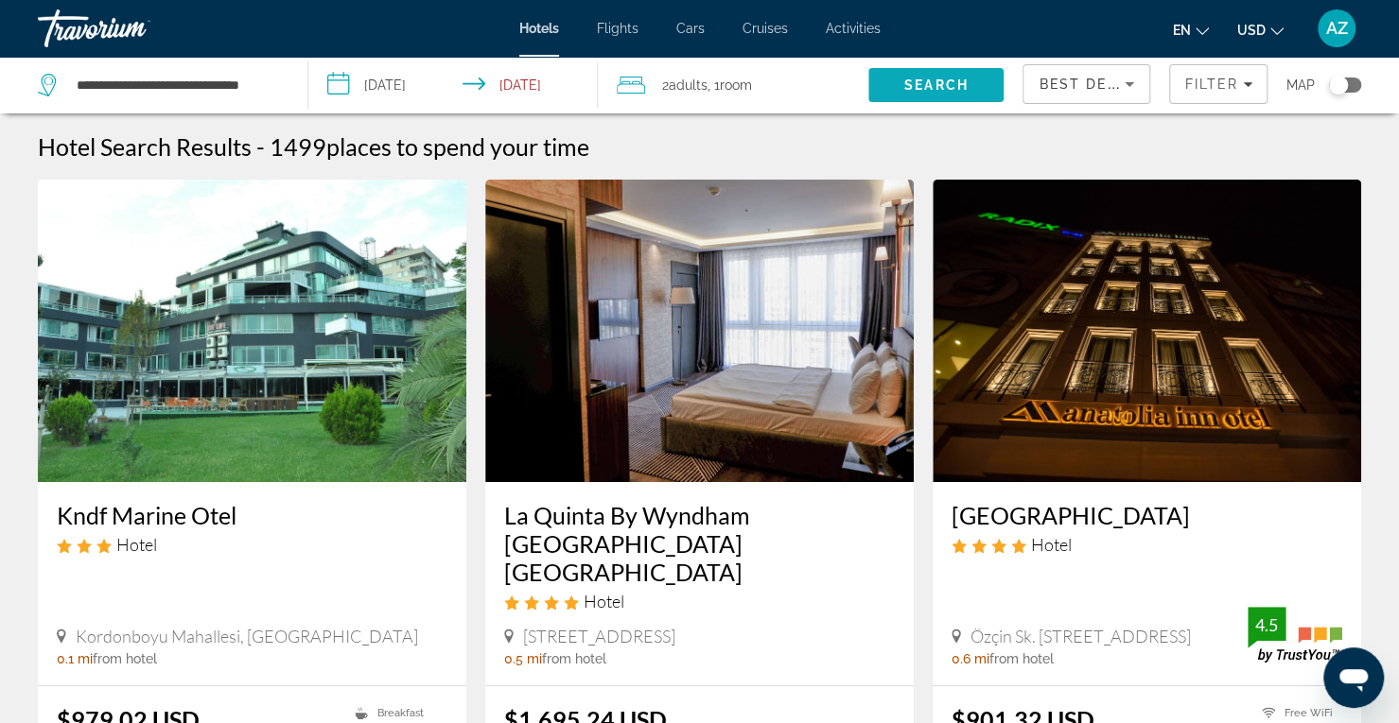
click at [935, 87] on span "Search" at bounding box center [936, 85] width 64 height 15
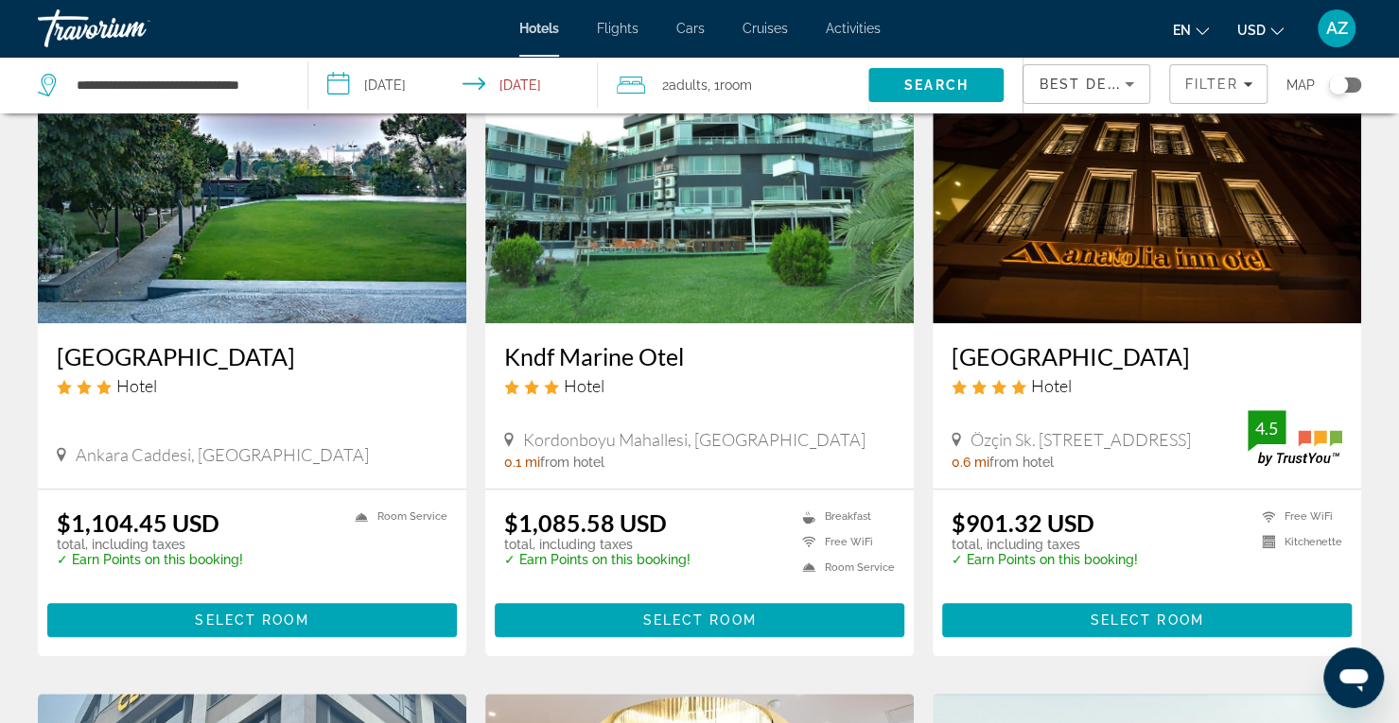
scroll to position [168, 0]
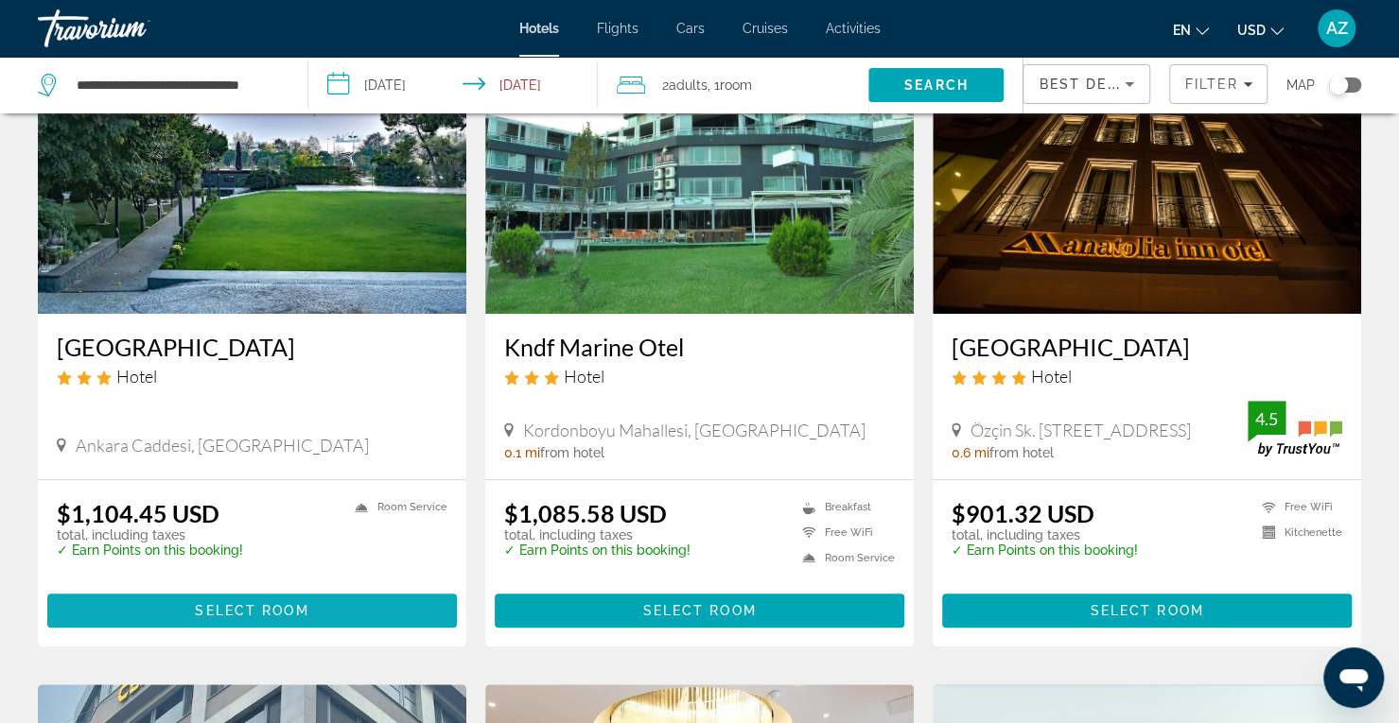
click at [102, 609] on span "Main content" at bounding box center [251, 610] width 409 height 45
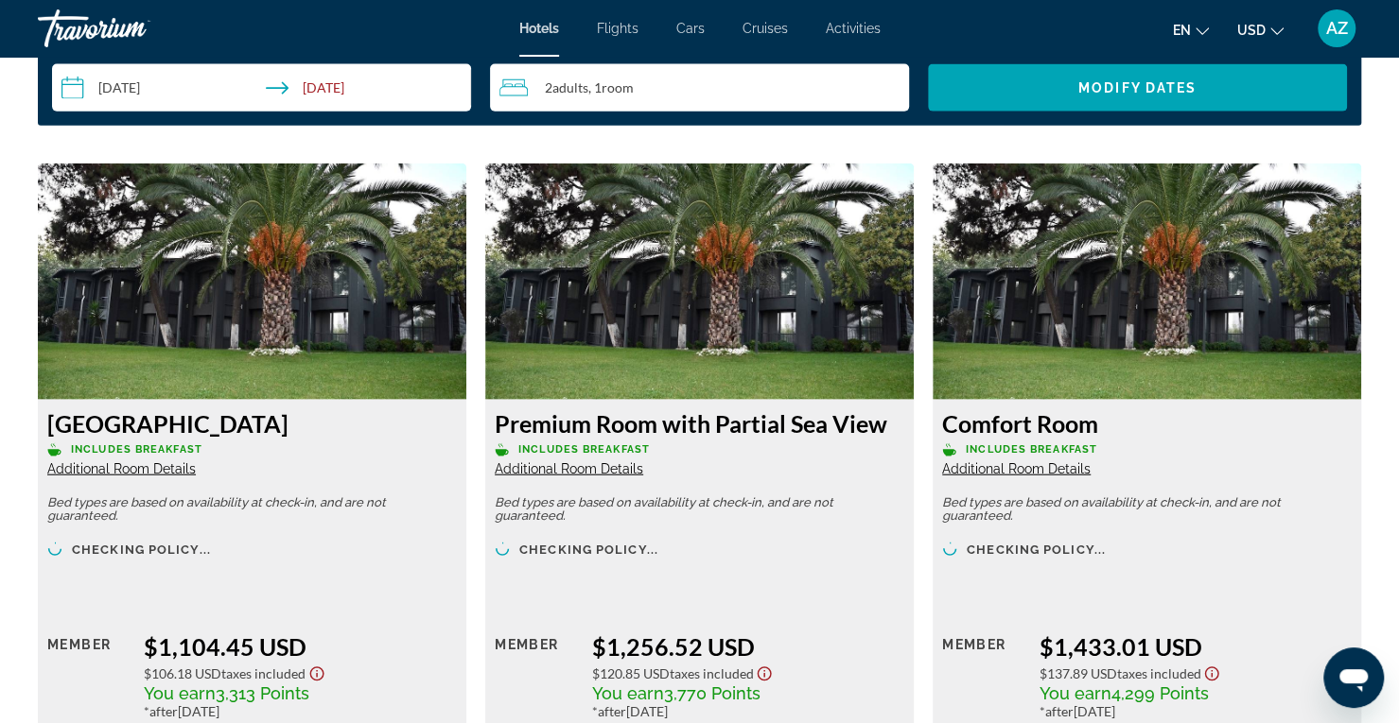
scroll to position [2534, 0]
